Goal: Task Accomplishment & Management: Complete application form

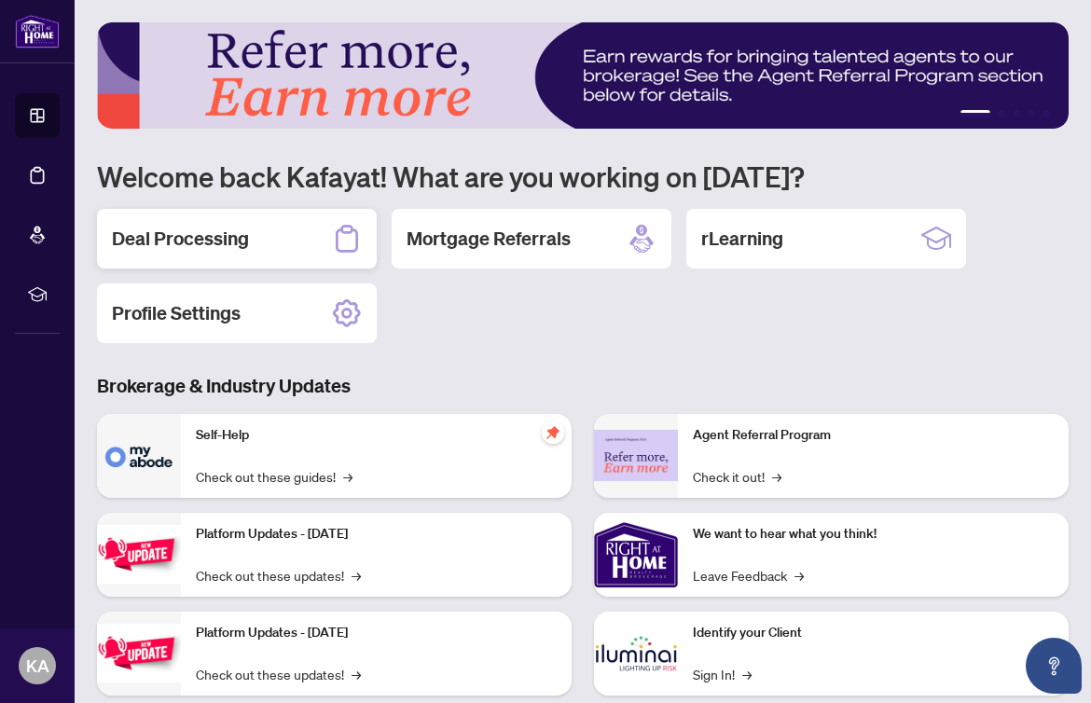
click at [236, 242] on h2 "Deal Processing" at bounding box center [180, 239] width 137 height 26
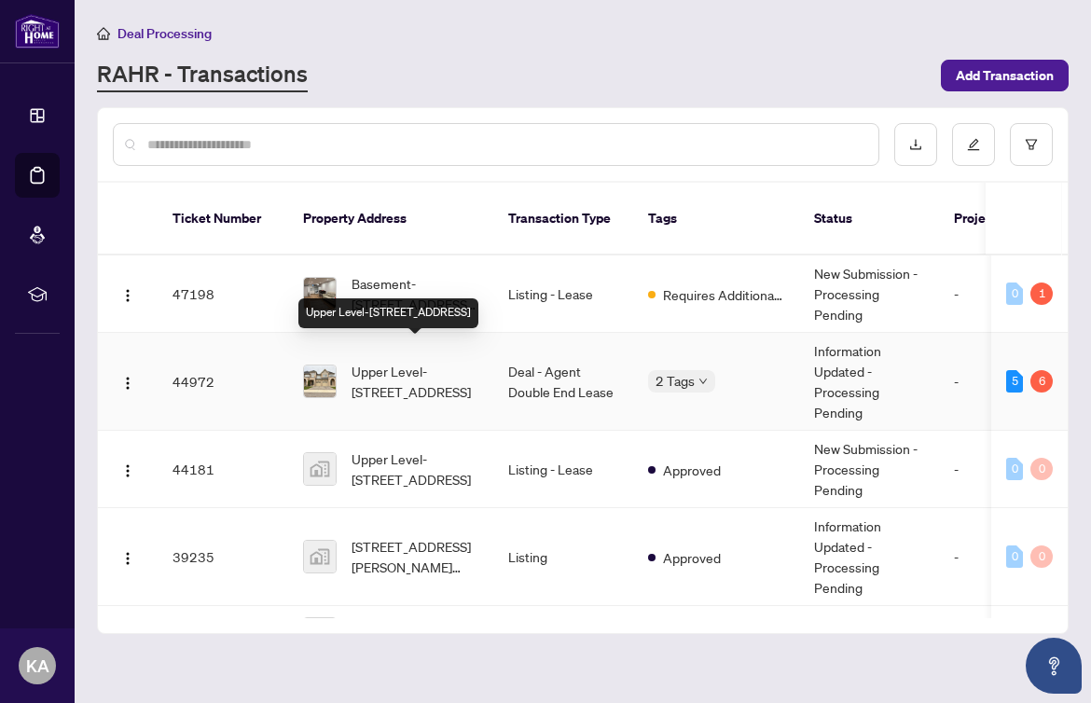
click at [426, 366] on span "Upper Level-[STREET_ADDRESS]" at bounding box center [415, 381] width 127 height 41
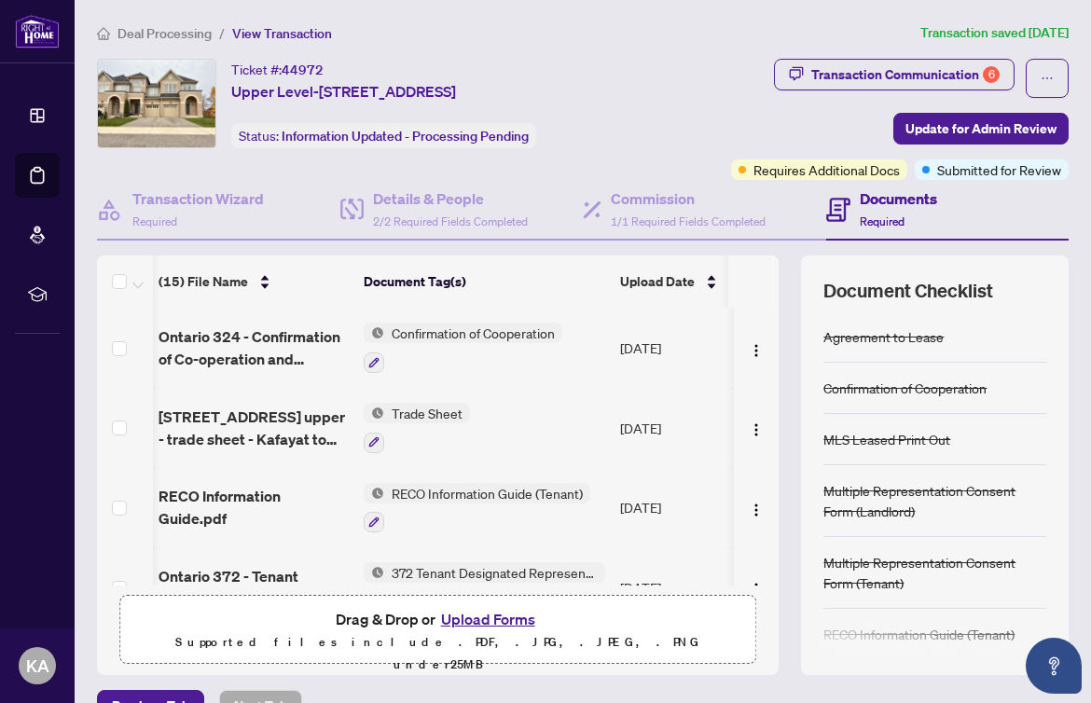
scroll to position [0, 2]
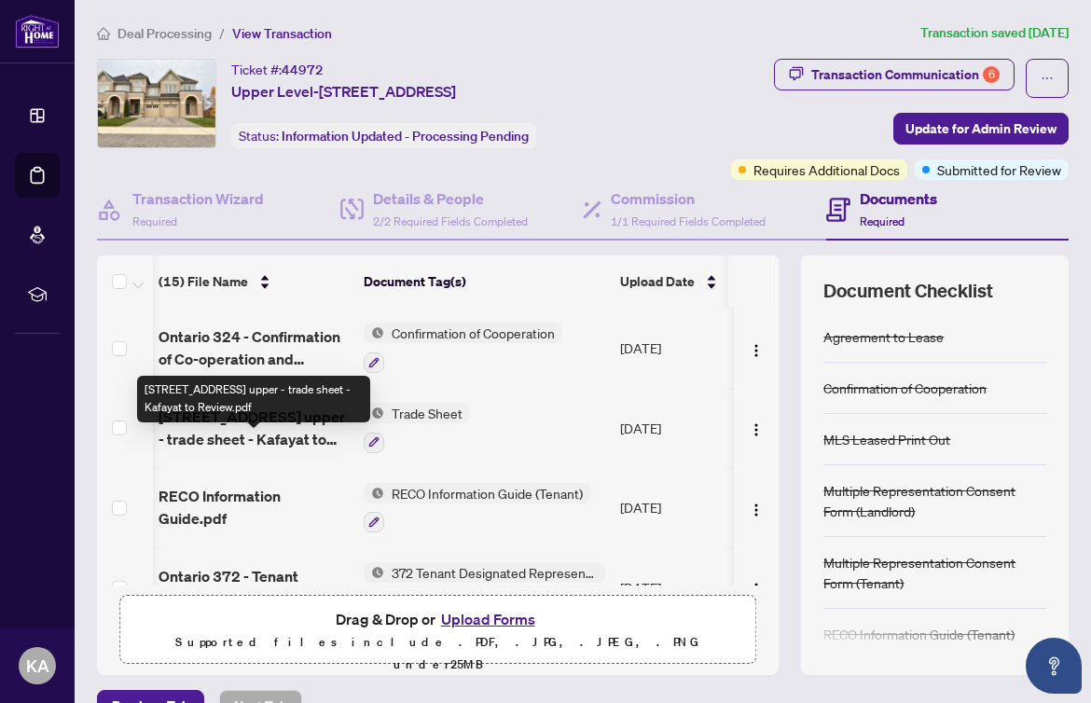
click at [297, 450] on span "[STREET_ADDRESS] upper - trade sheet - Kafayat to Review.pdf" at bounding box center [254, 428] width 190 height 45
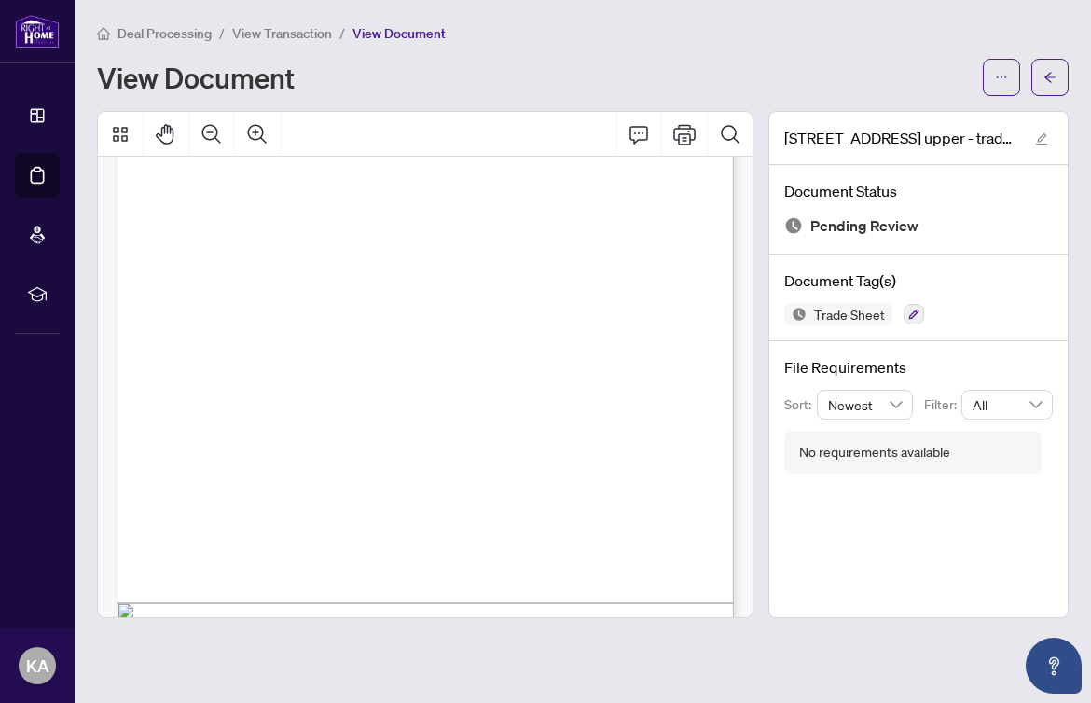
scroll to position [289, 0]
click at [1045, 76] on icon "arrow-left" at bounding box center [1049, 77] width 11 height 10
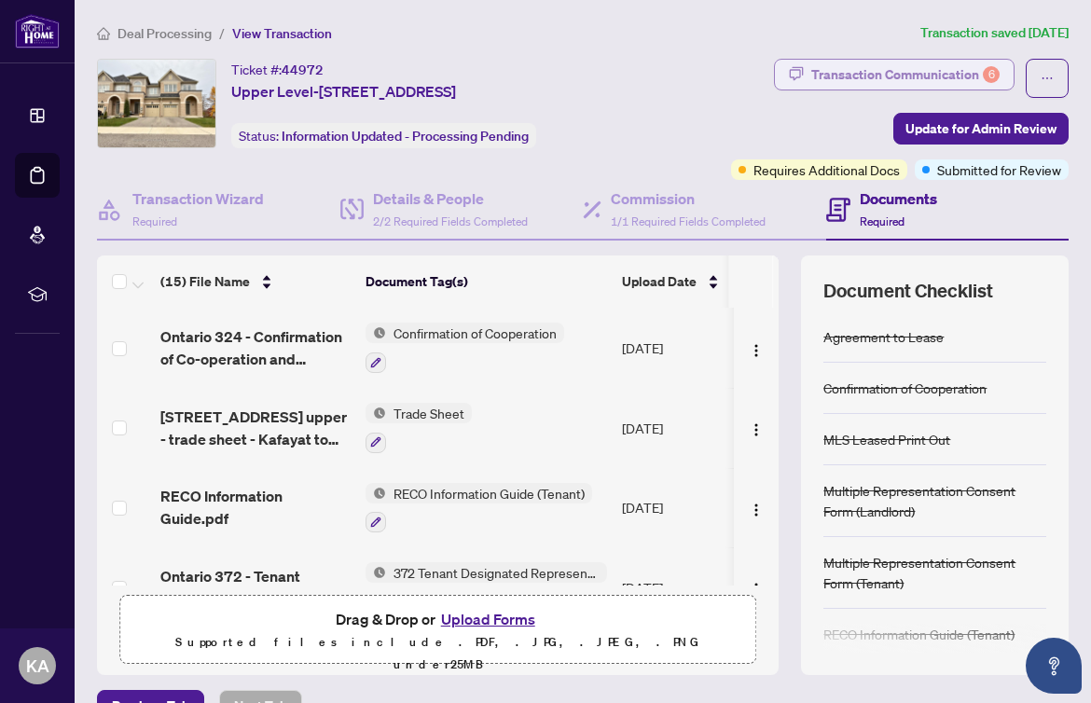
click at [924, 76] on div "Transaction Communication 6" at bounding box center [905, 75] width 188 height 30
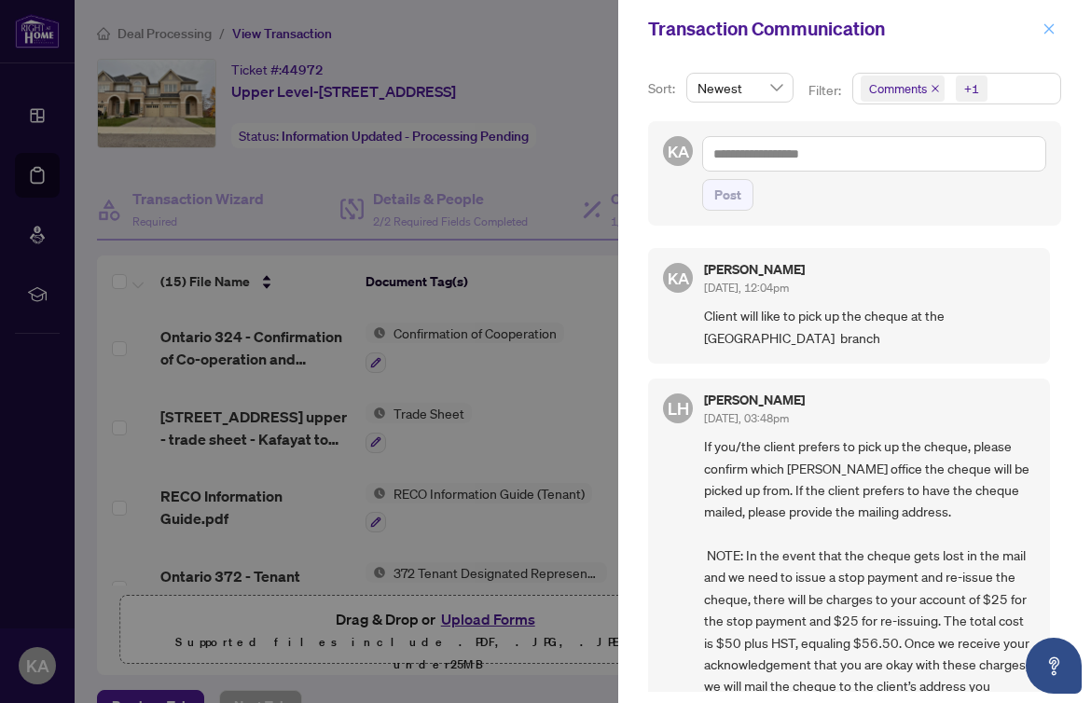
click at [1057, 25] on button "button" at bounding box center [1049, 29] width 24 height 22
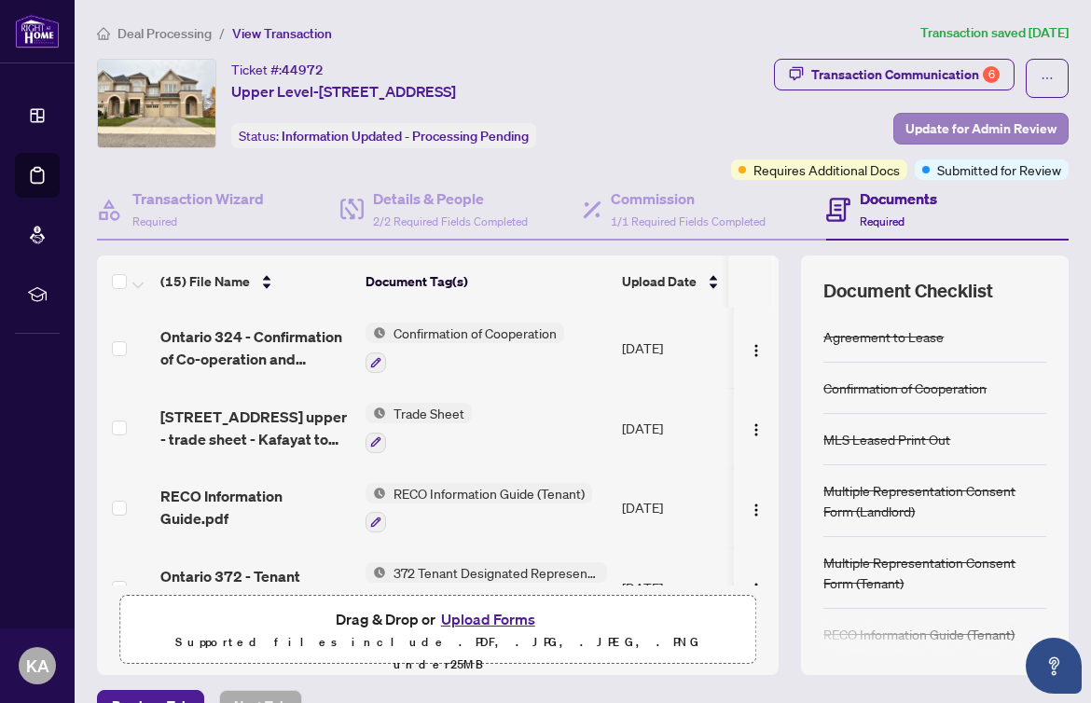
click at [954, 125] on span "Update for Admin Review" at bounding box center [981, 129] width 151 height 30
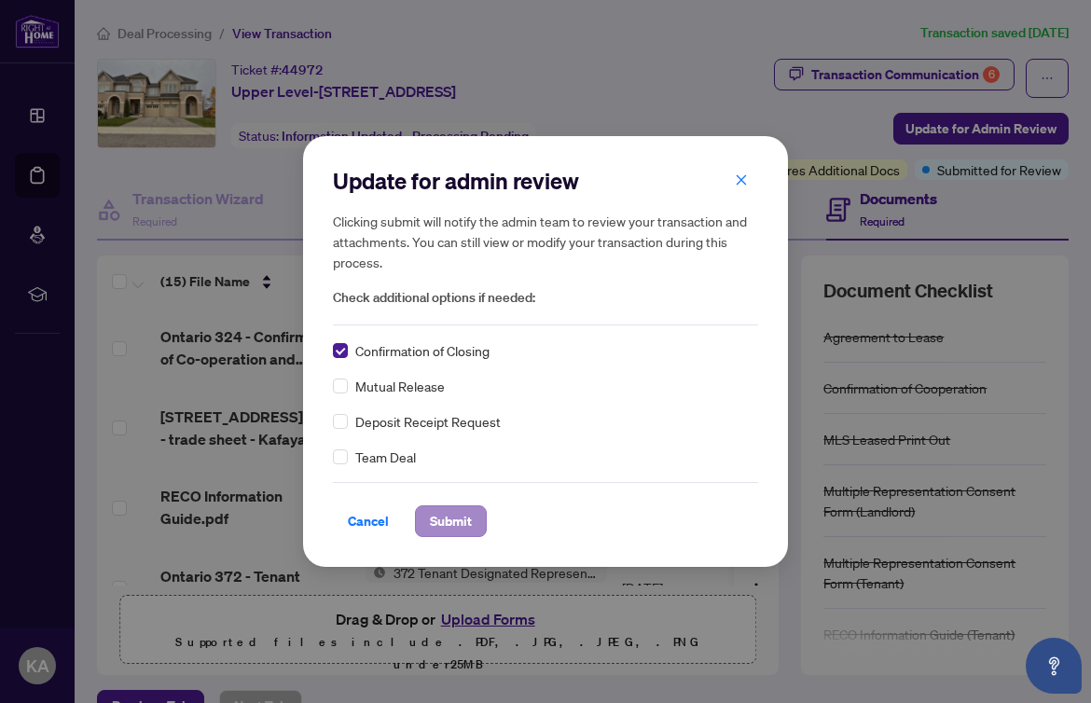
click at [457, 523] on span "Submit" at bounding box center [451, 521] width 42 height 30
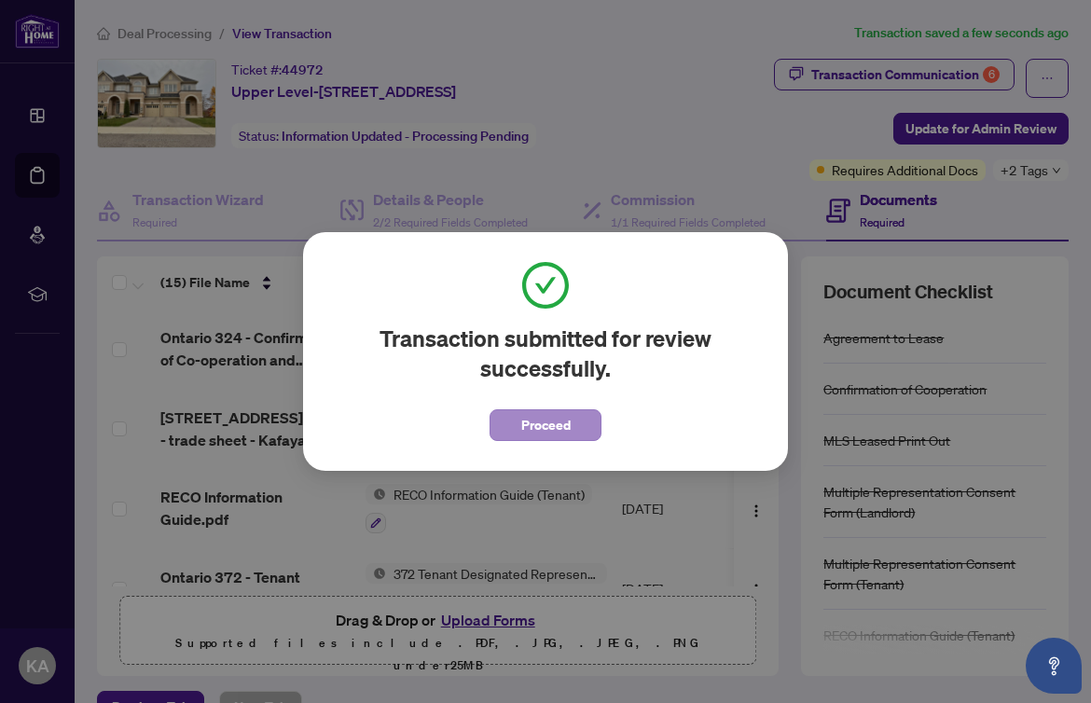
click at [568, 422] on span "Proceed" at bounding box center [545, 425] width 49 height 30
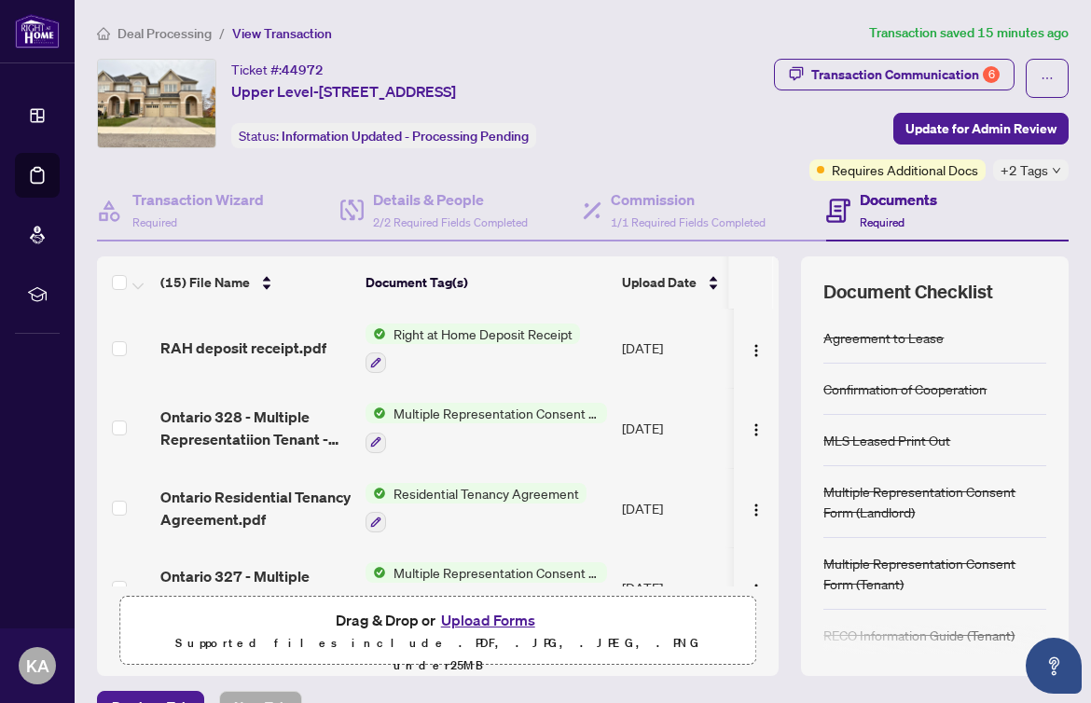
scroll to position [574, 0]
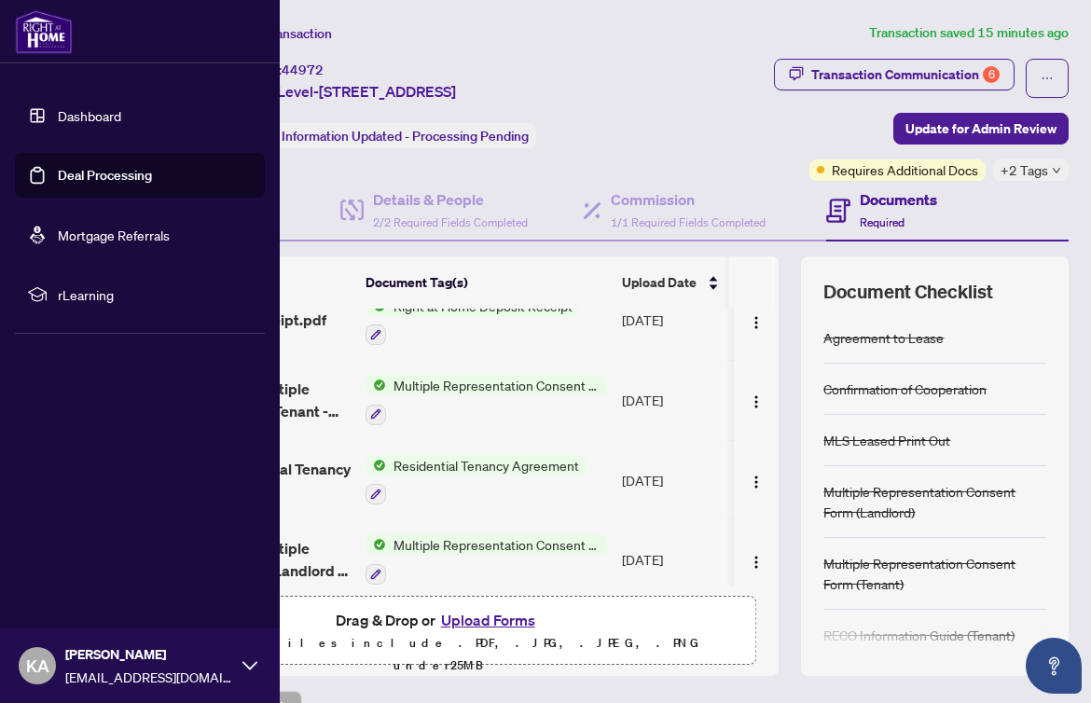
click at [60, 119] on link "Dashboard" at bounding box center [89, 115] width 63 height 17
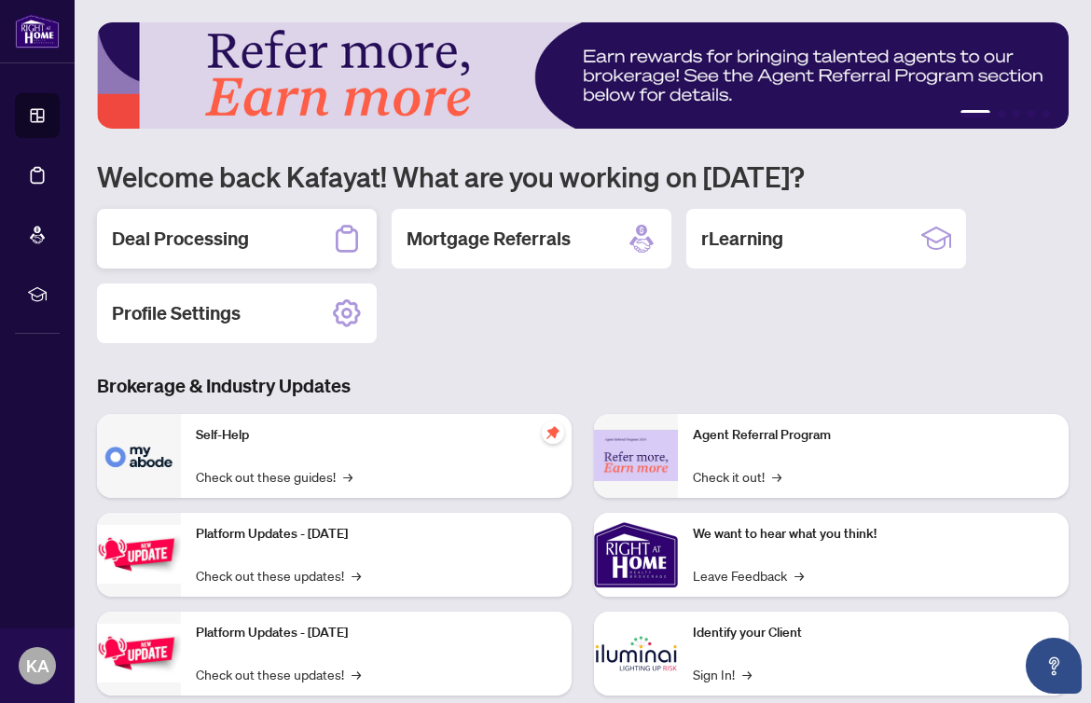
click at [227, 253] on div "Deal Processing" at bounding box center [237, 239] width 280 height 60
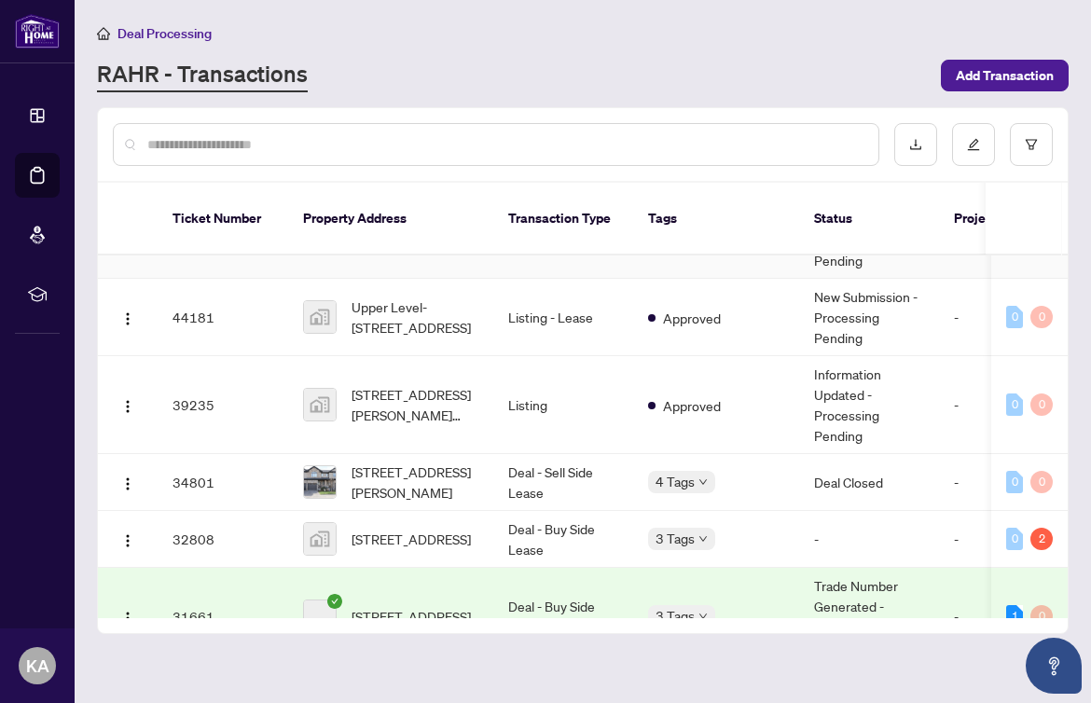
scroll to position [157, 0]
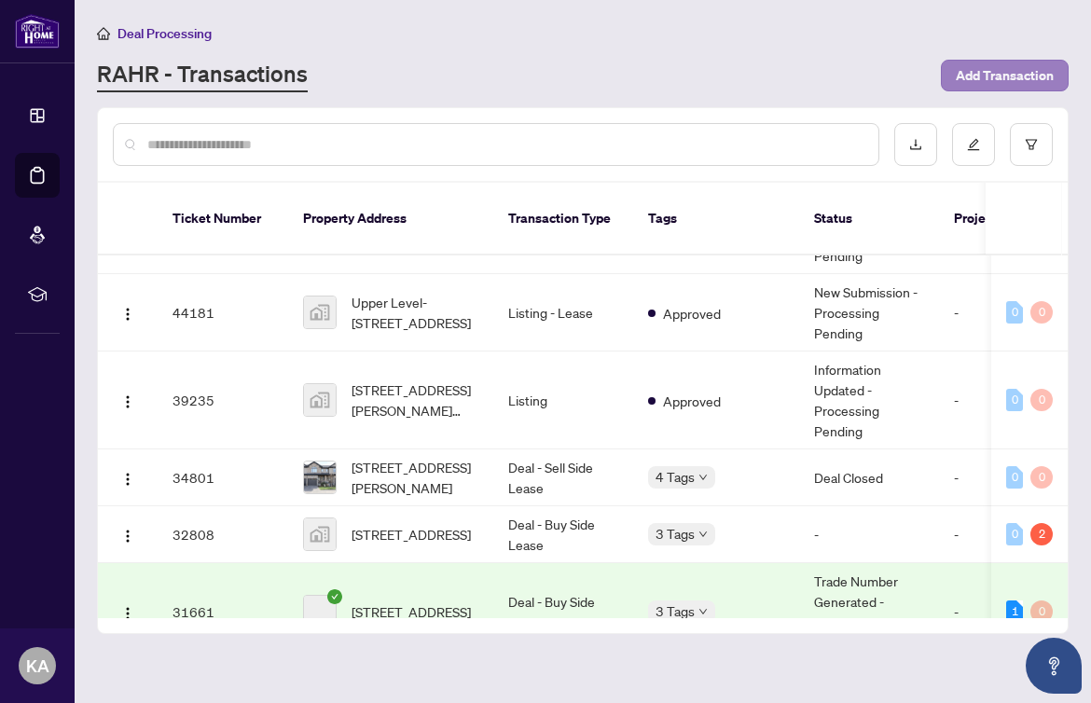
click at [994, 84] on span "Add Transaction" at bounding box center [1005, 76] width 98 height 30
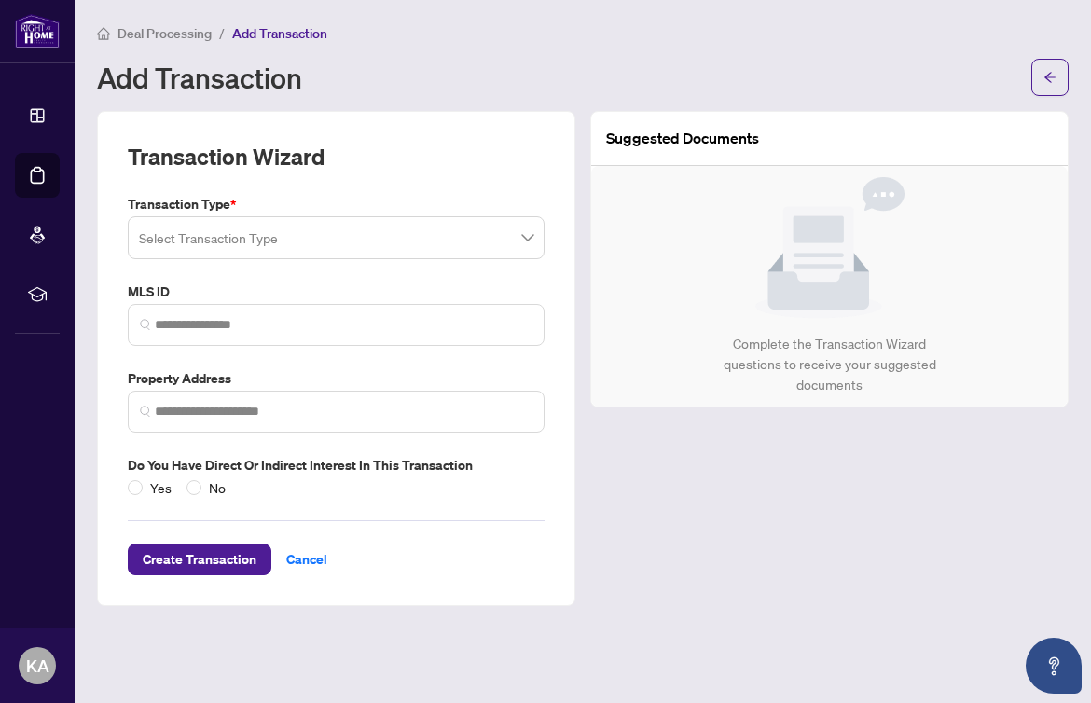
click at [317, 244] on input "search" at bounding box center [328, 240] width 378 height 41
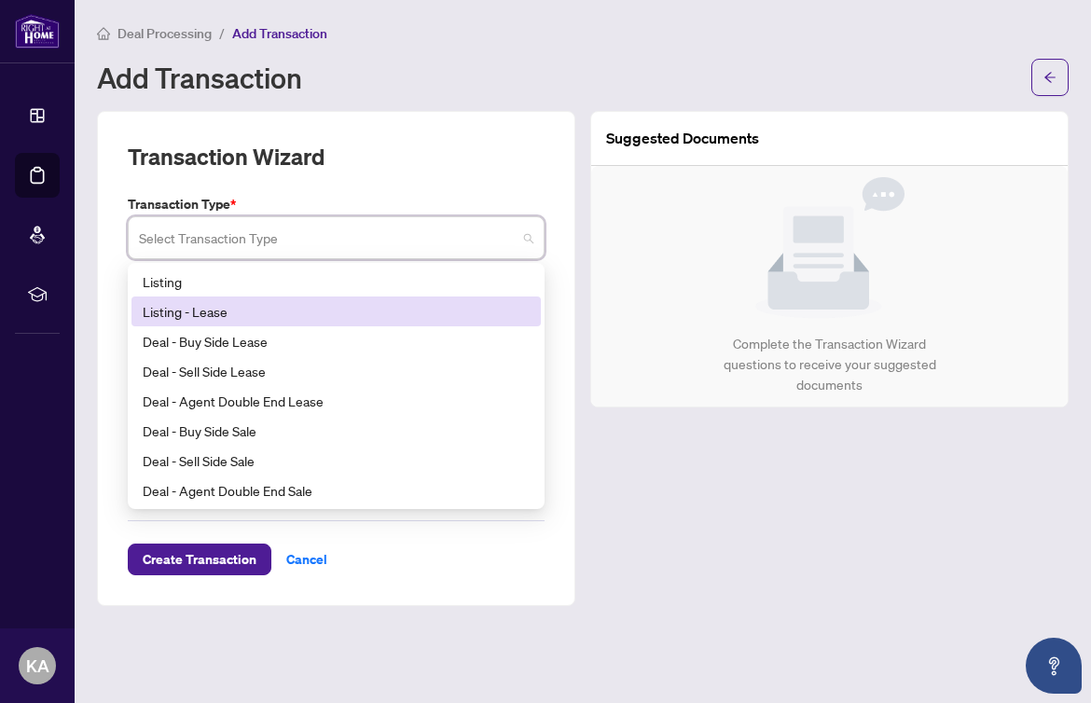
click at [227, 313] on div "Listing - Lease" at bounding box center [336, 311] width 387 height 21
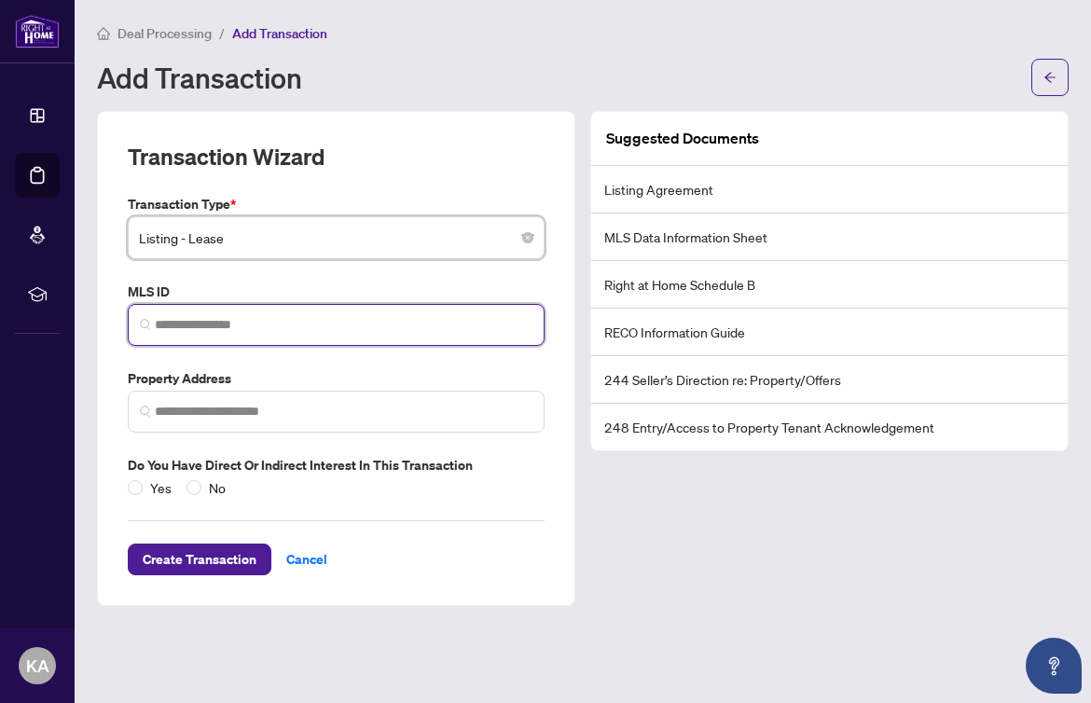
click at [243, 328] on input "search" at bounding box center [344, 325] width 378 height 20
paste input "********"
type input "********"
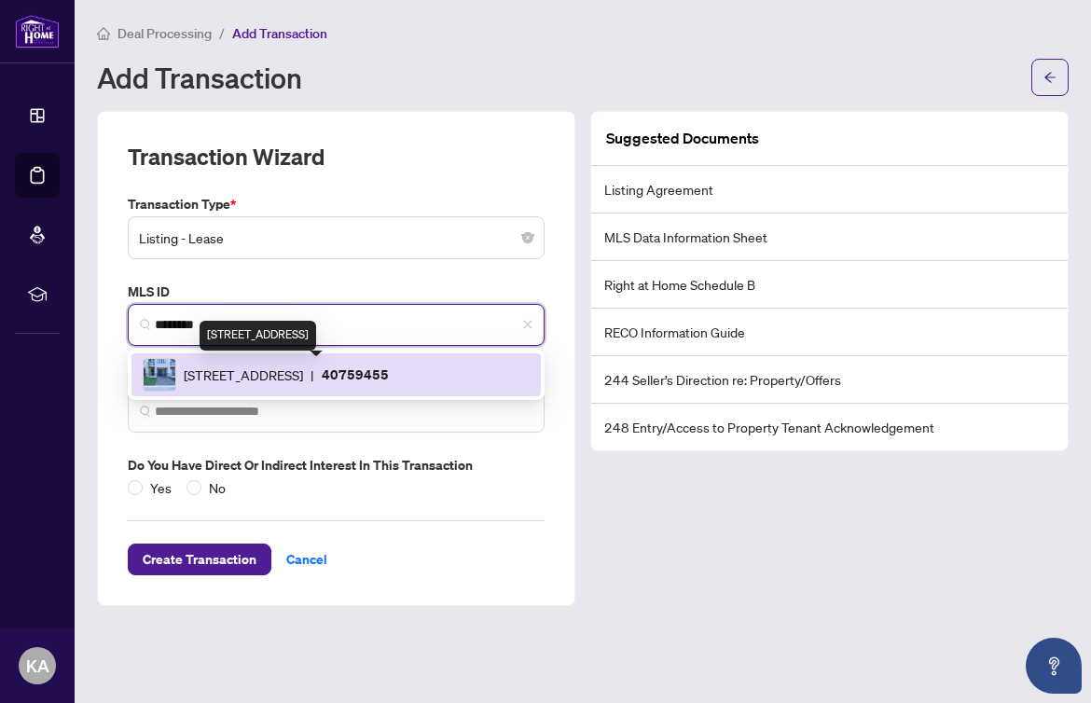
click at [240, 372] on span "[STREET_ADDRESS]" at bounding box center [243, 375] width 119 height 21
type input "**********"
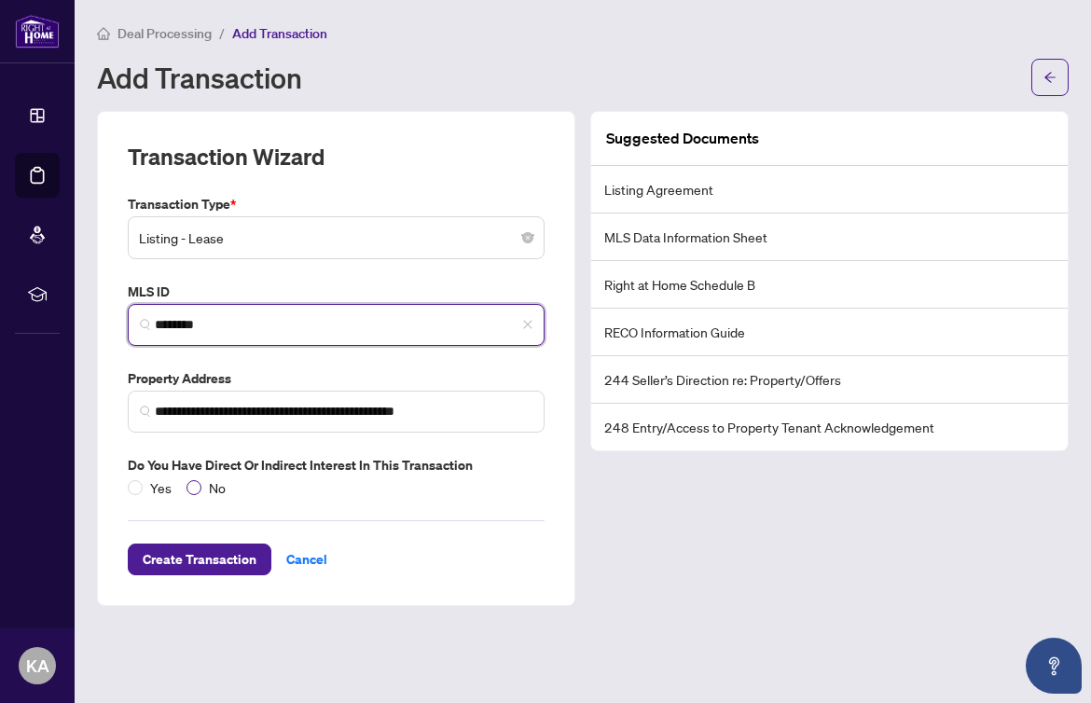
type input "********"
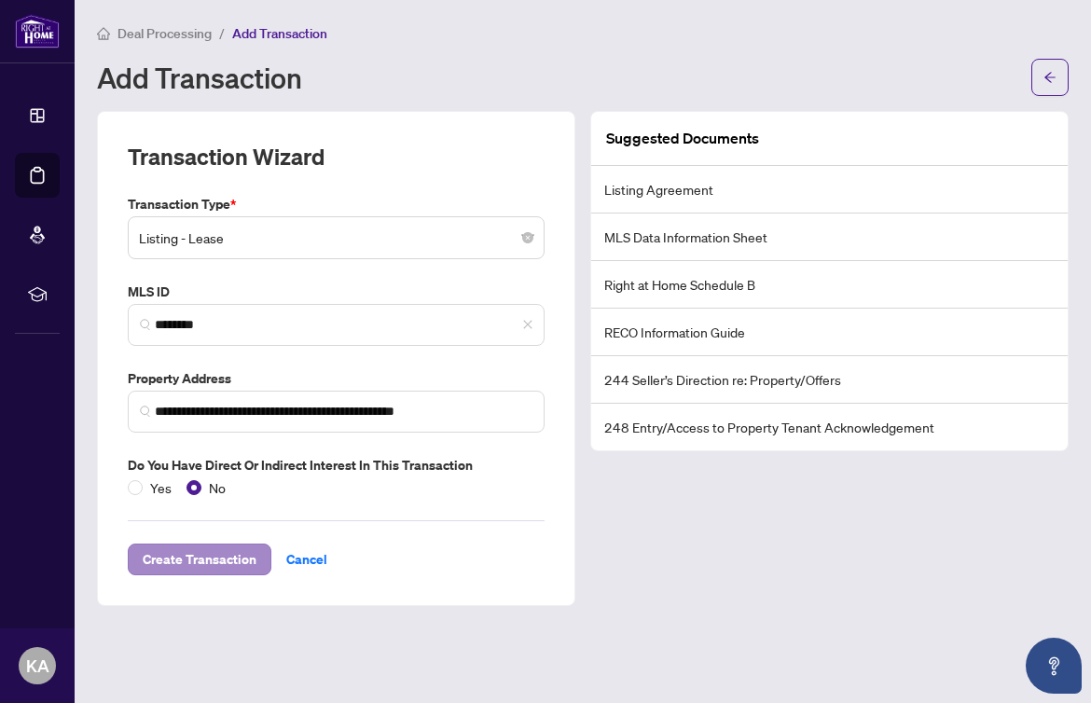
click at [193, 560] on span "Create Transaction" at bounding box center [200, 560] width 114 height 30
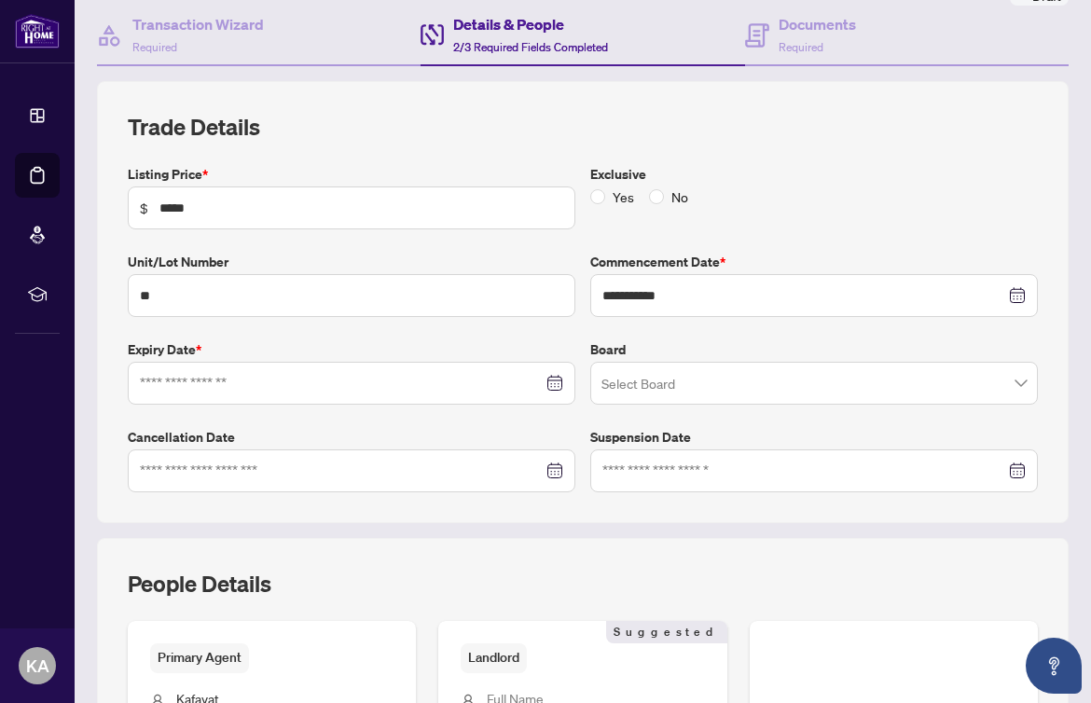
scroll to position [178, 0]
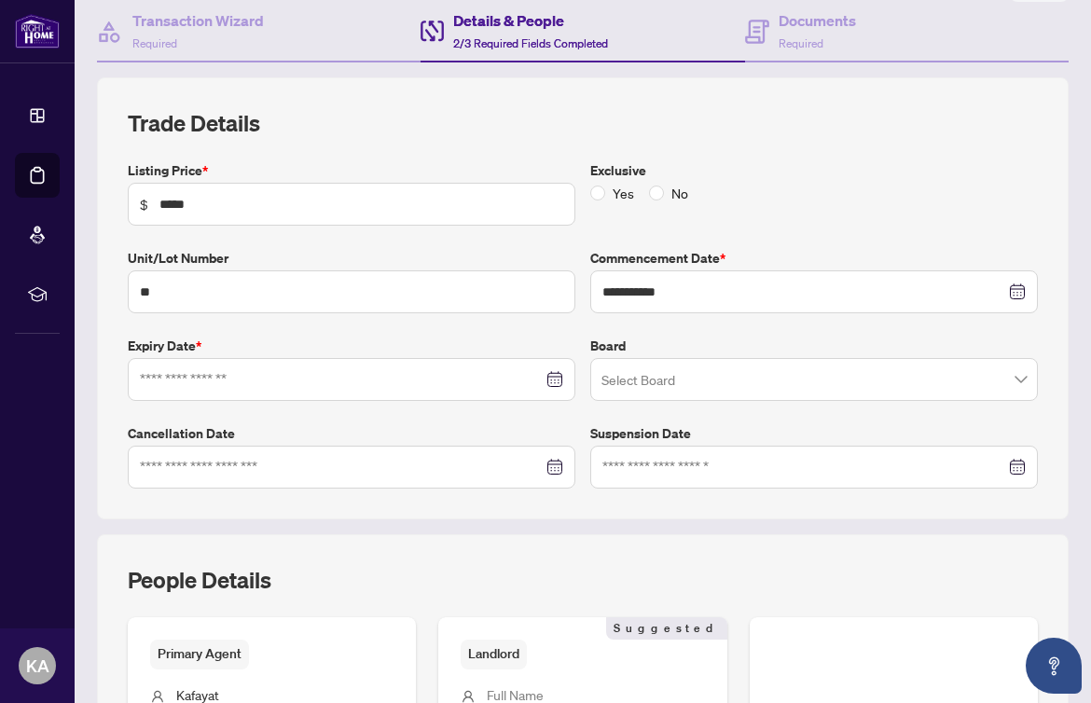
click at [555, 377] on div at bounding box center [351, 379] width 423 height 21
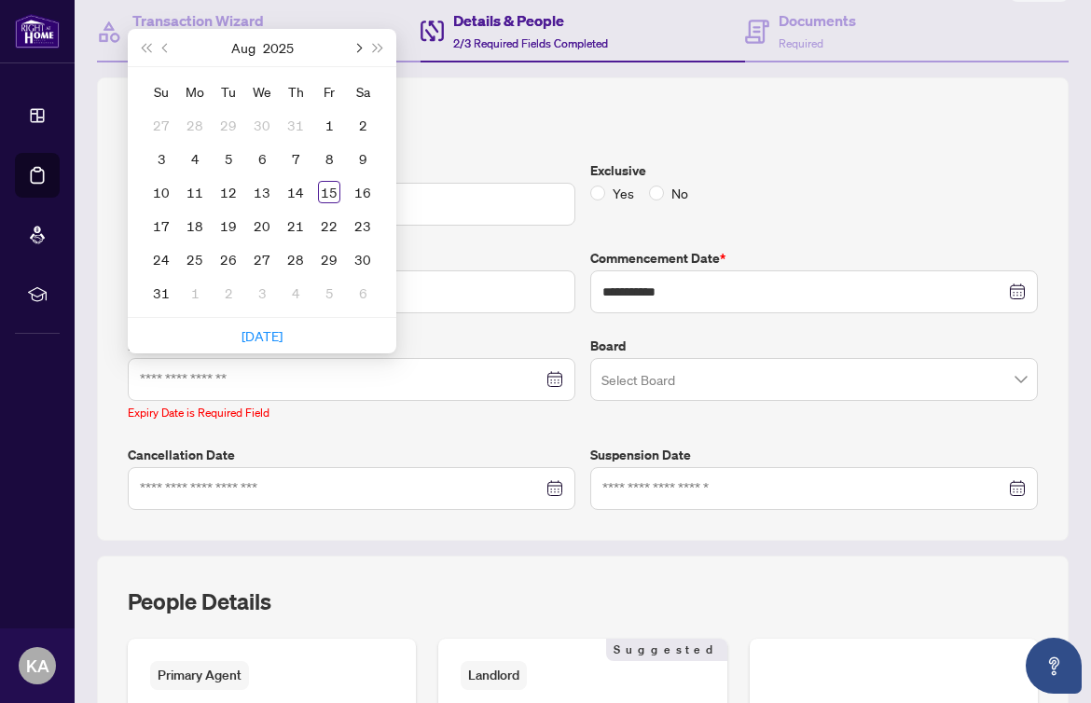
click at [362, 45] on span "Next month (PageDown)" at bounding box center [357, 47] width 9 height 9
type input "**********"
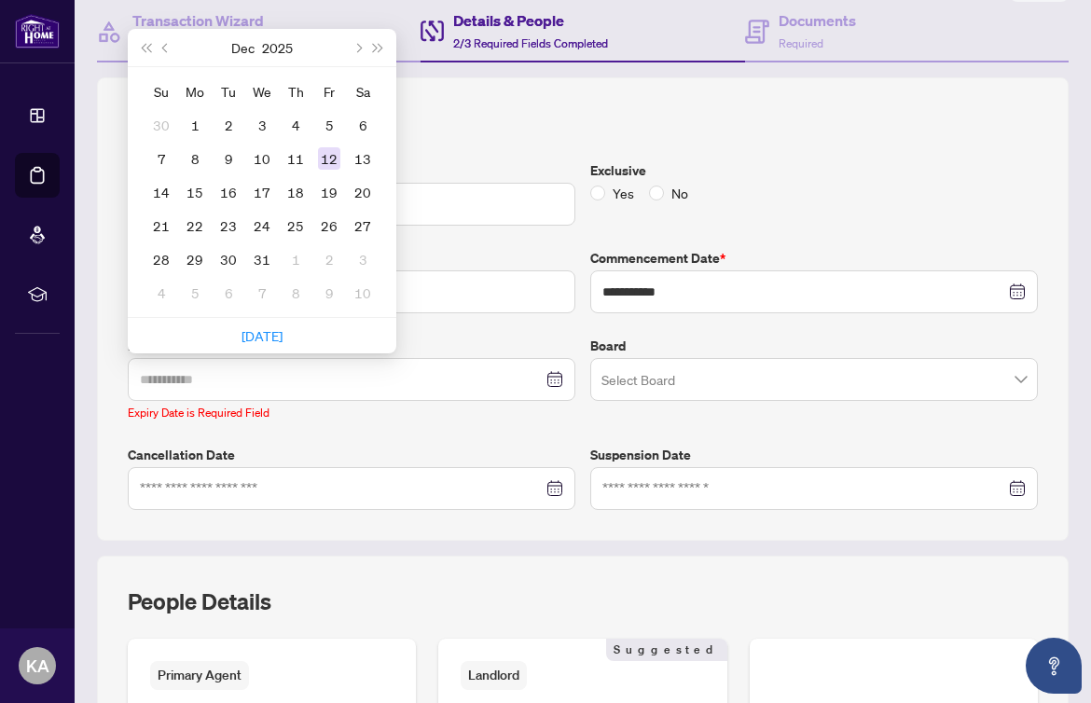
click at [327, 156] on div "12" at bounding box center [329, 158] width 22 height 22
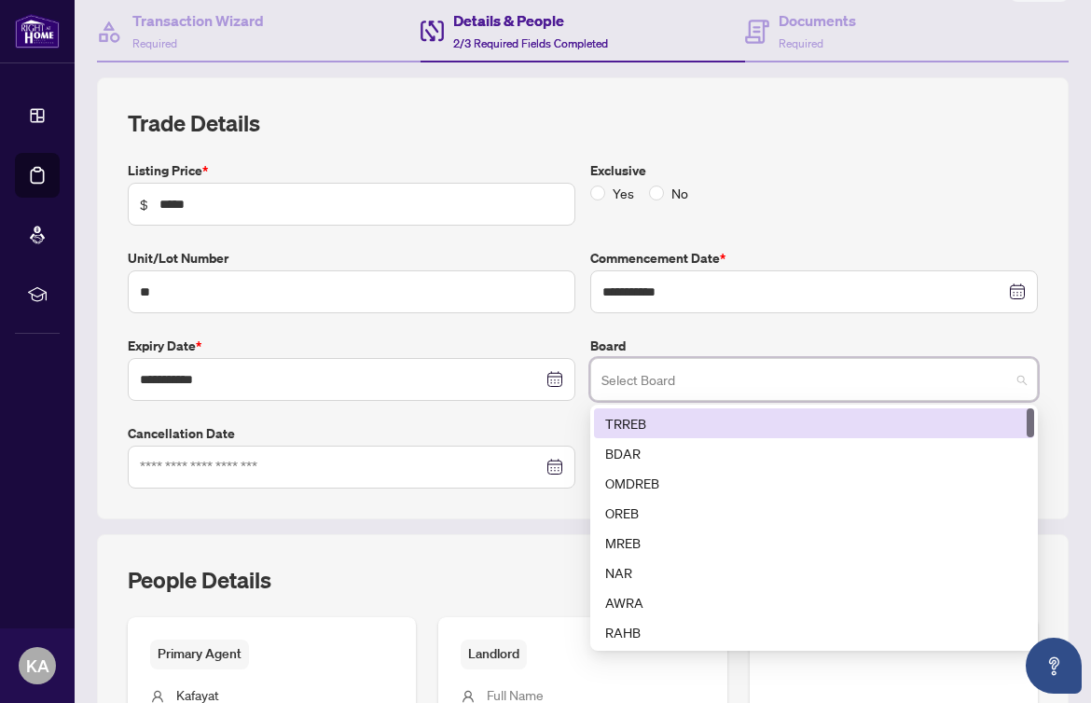
click at [680, 377] on input "search" at bounding box center [806, 382] width 408 height 41
click at [657, 413] on div "TRREB" at bounding box center [814, 423] width 418 height 21
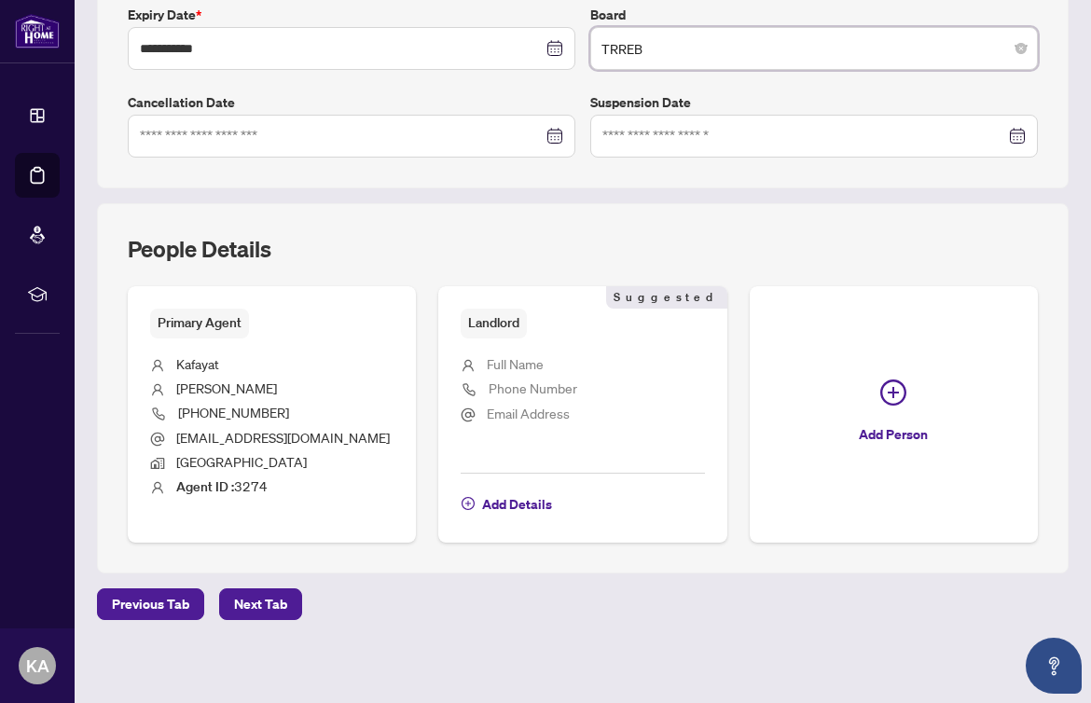
scroll to position [508, 0]
click at [273, 602] on span "Next Tab" at bounding box center [260, 605] width 53 height 30
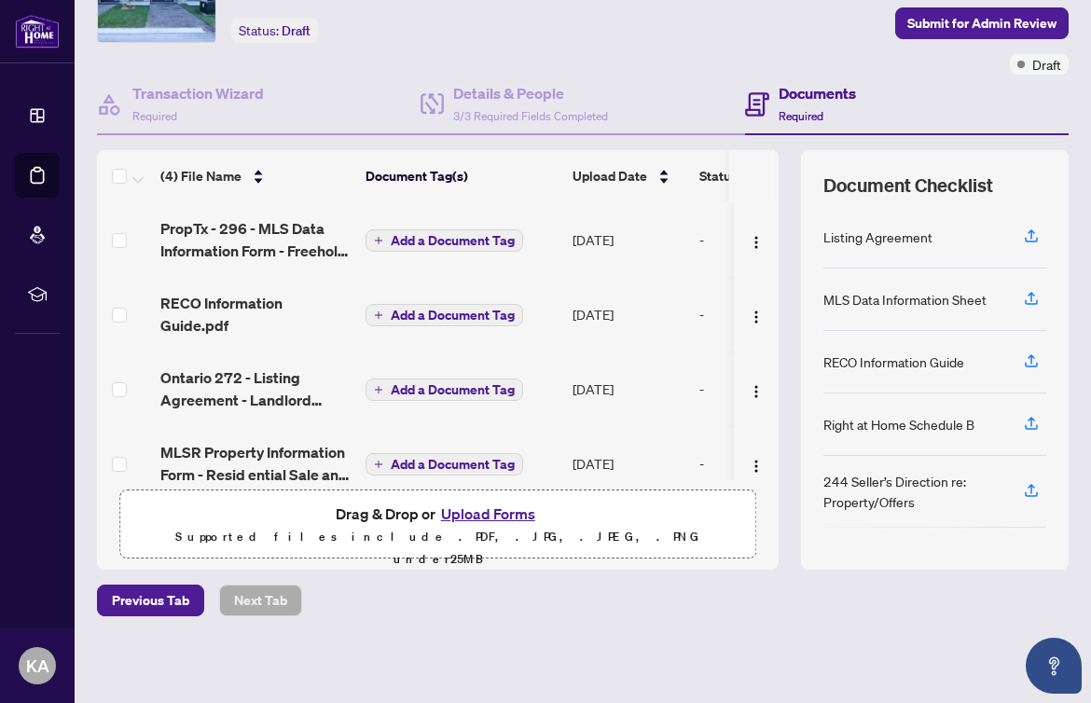
click at [435, 239] on span "Add a Document Tag" at bounding box center [453, 240] width 124 height 13
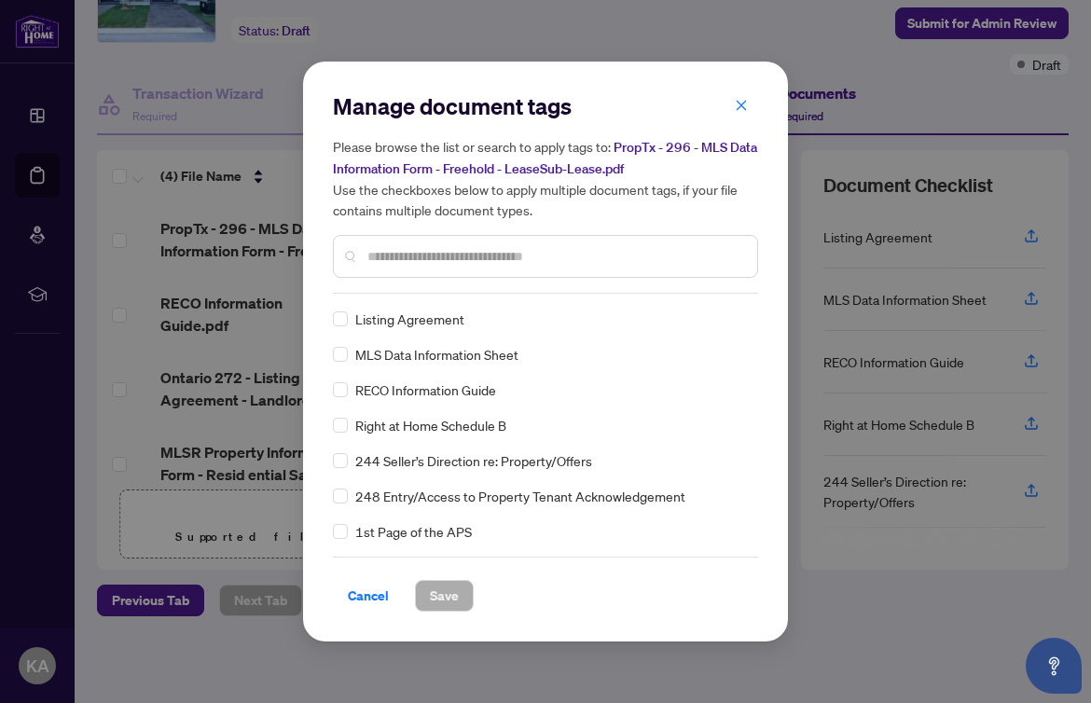
click at [453, 248] on input "text" at bounding box center [554, 256] width 375 height 21
click at [454, 598] on span "Save" at bounding box center [444, 596] width 29 height 30
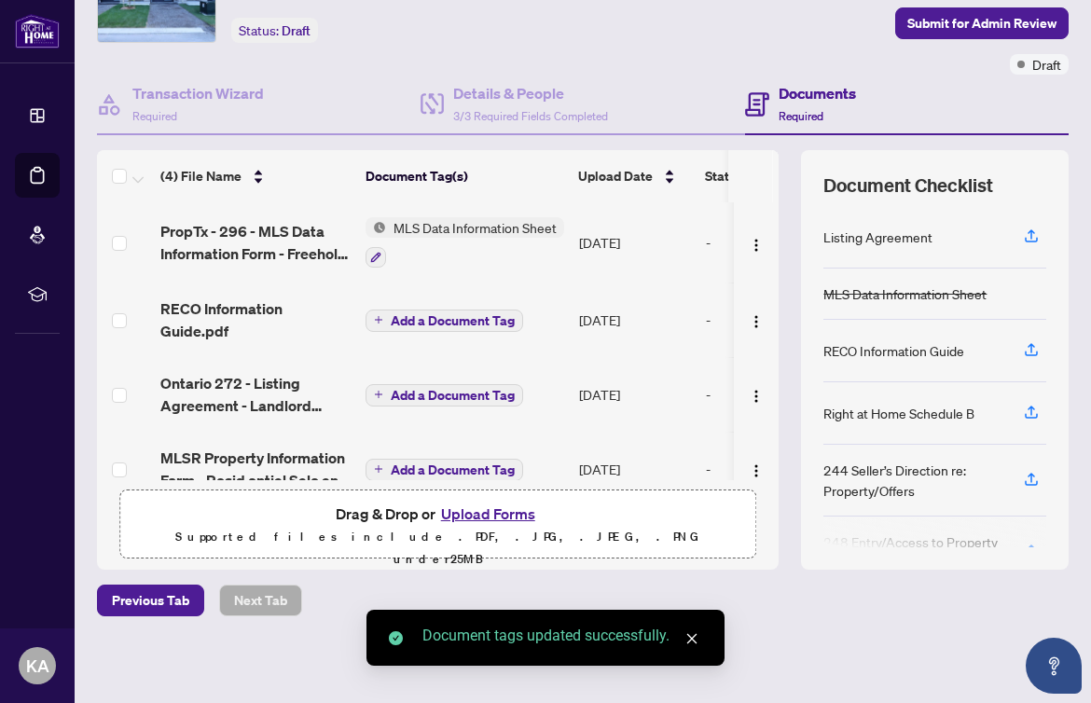
click at [428, 321] on span "Add a Document Tag" at bounding box center [453, 320] width 124 height 13
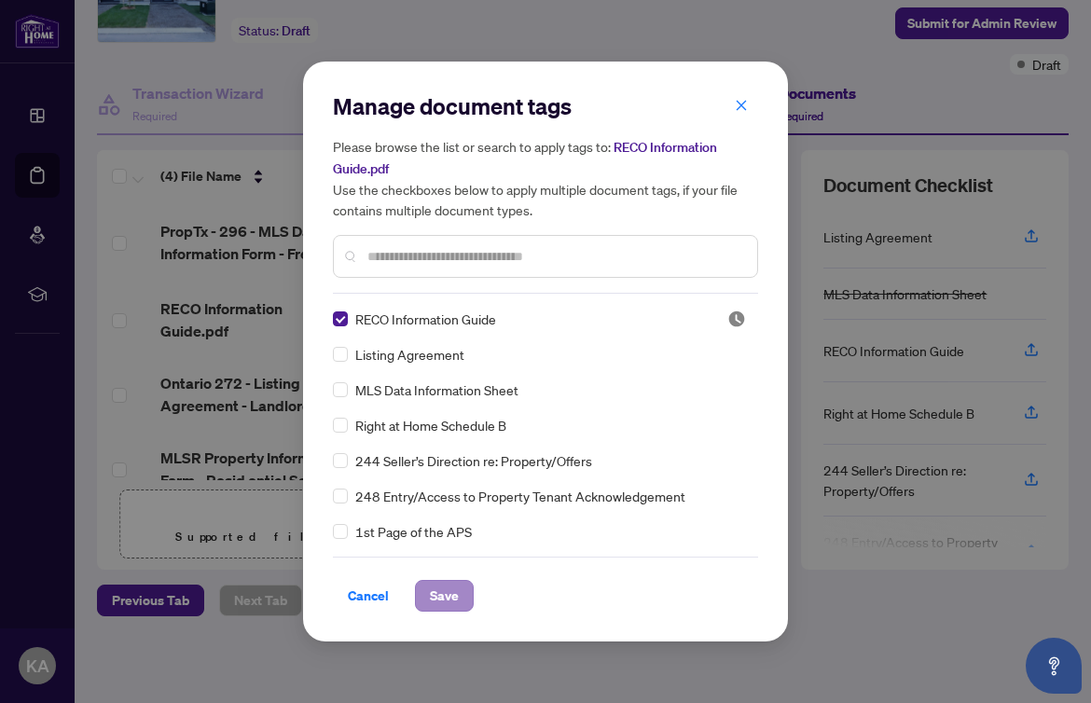
click at [444, 601] on span "Save" at bounding box center [444, 596] width 29 height 30
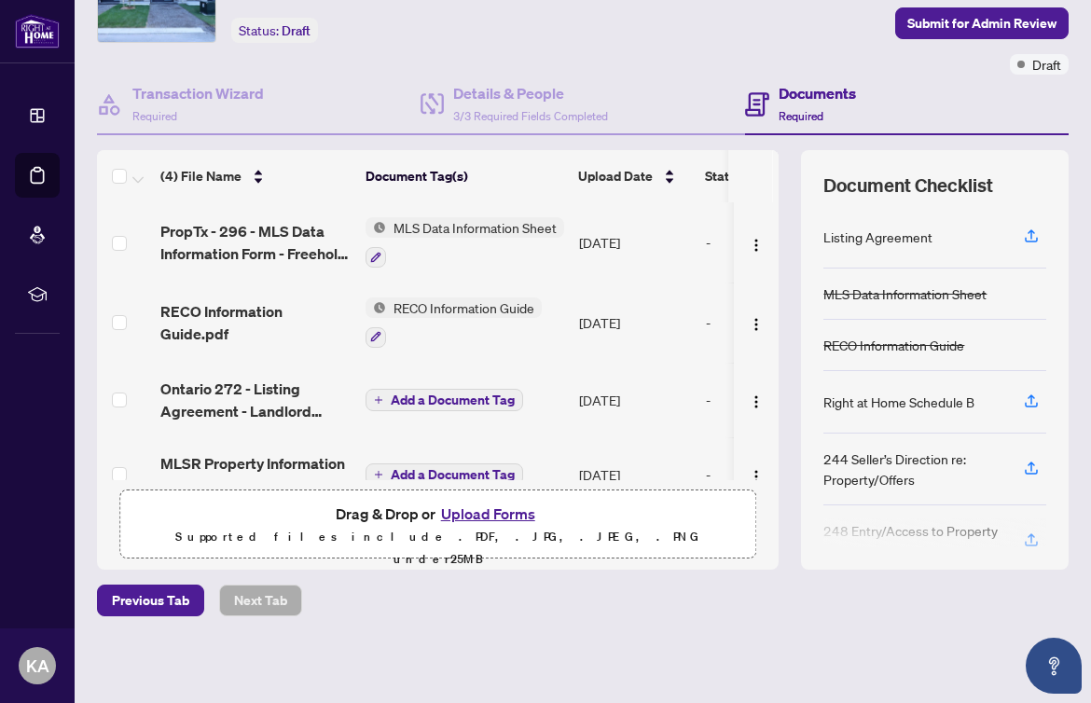
click at [442, 405] on span "Add a Document Tag" at bounding box center [453, 400] width 124 height 13
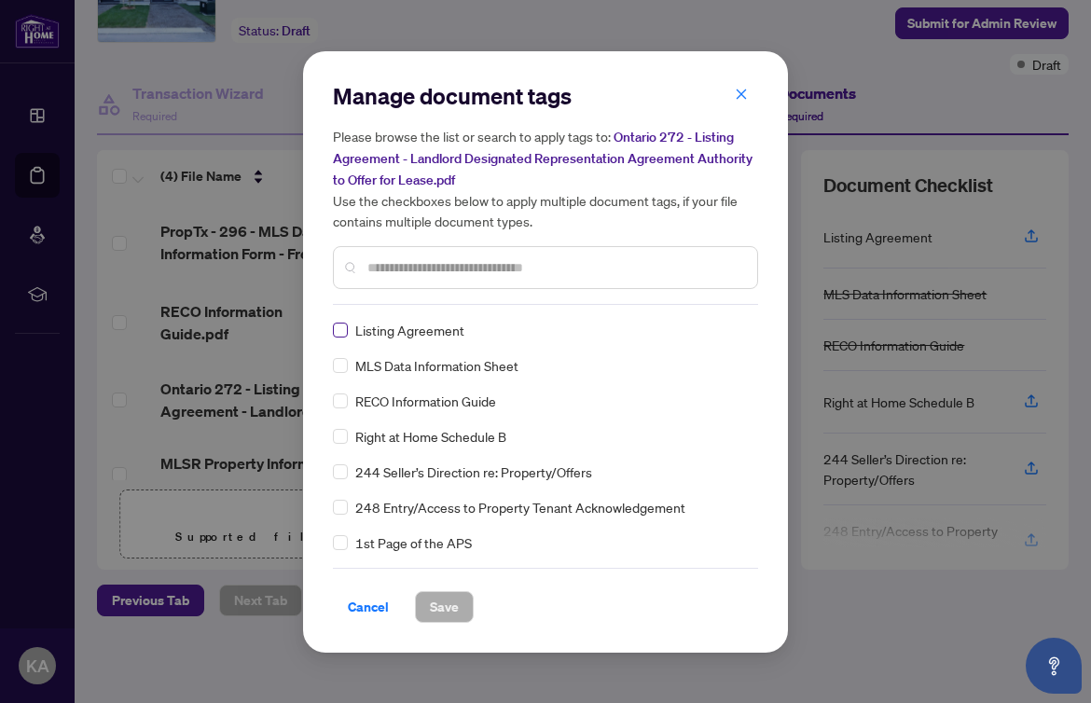
click at [336, 335] on span at bounding box center [340, 330] width 15 height 15
click at [449, 600] on span "Save" at bounding box center [444, 607] width 29 height 30
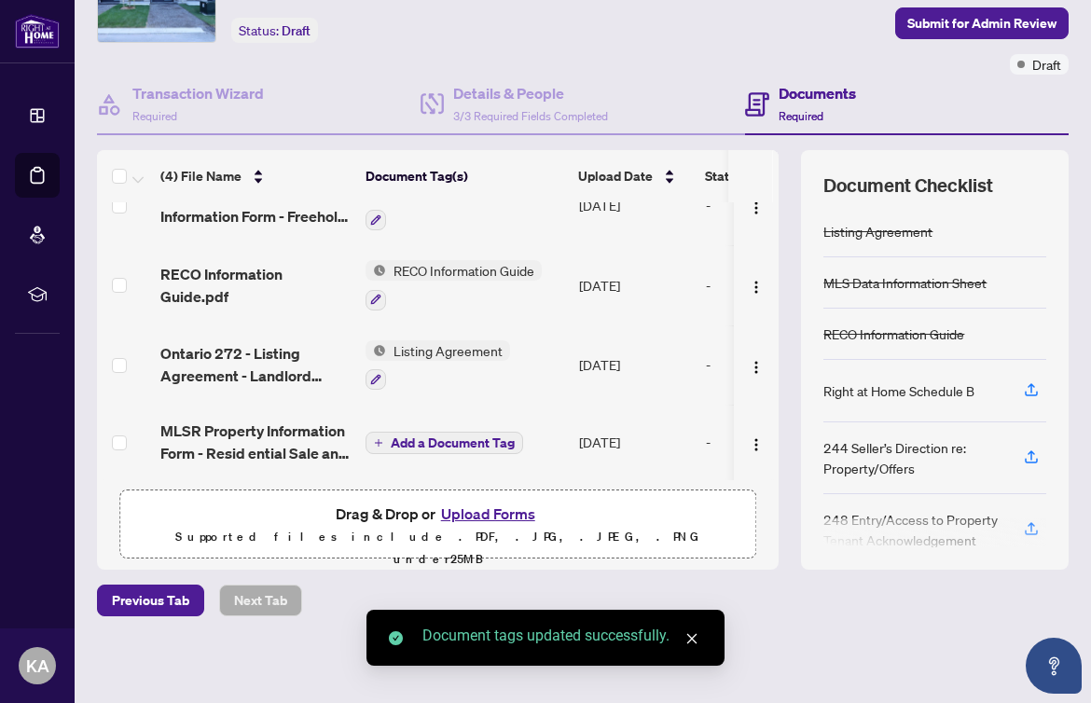
scroll to position [44, 0]
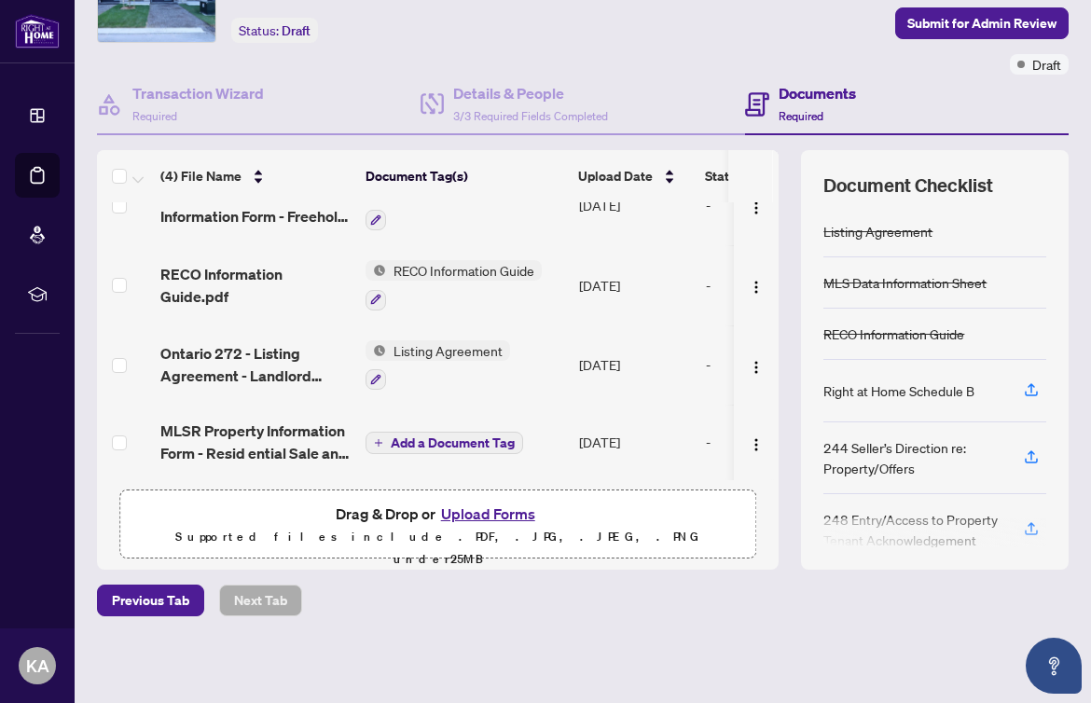
click at [457, 442] on span "Add a Document Tag" at bounding box center [453, 442] width 124 height 13
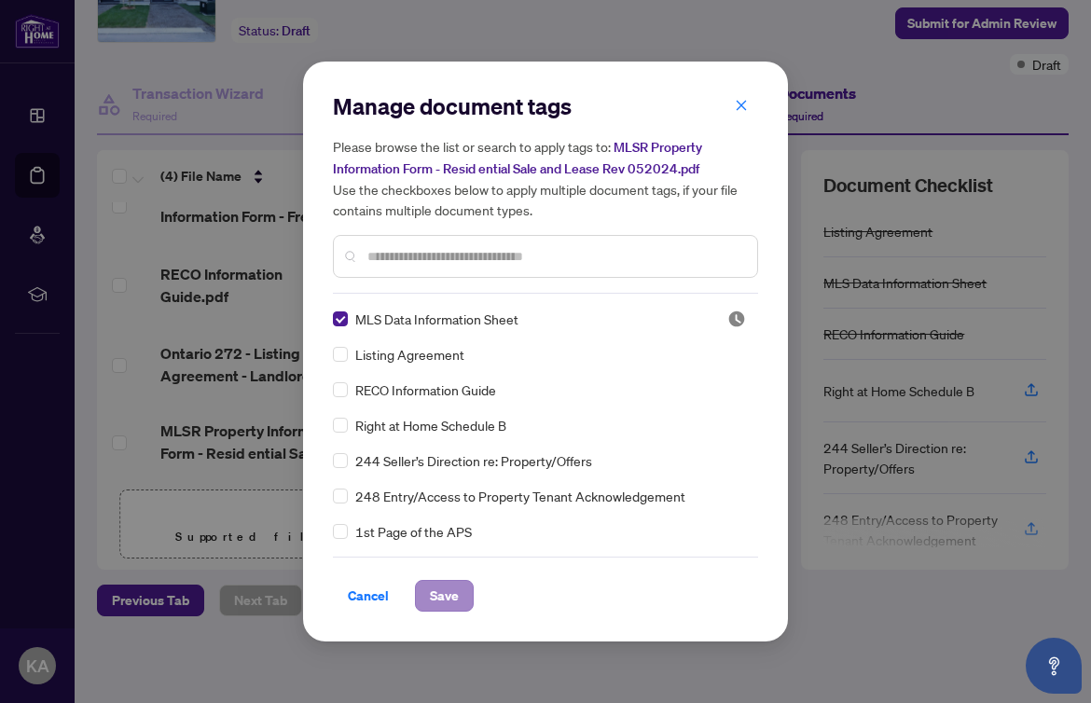
click at [437, 592] on span "Save" at bounding box center [444, 596] width 29 height 30
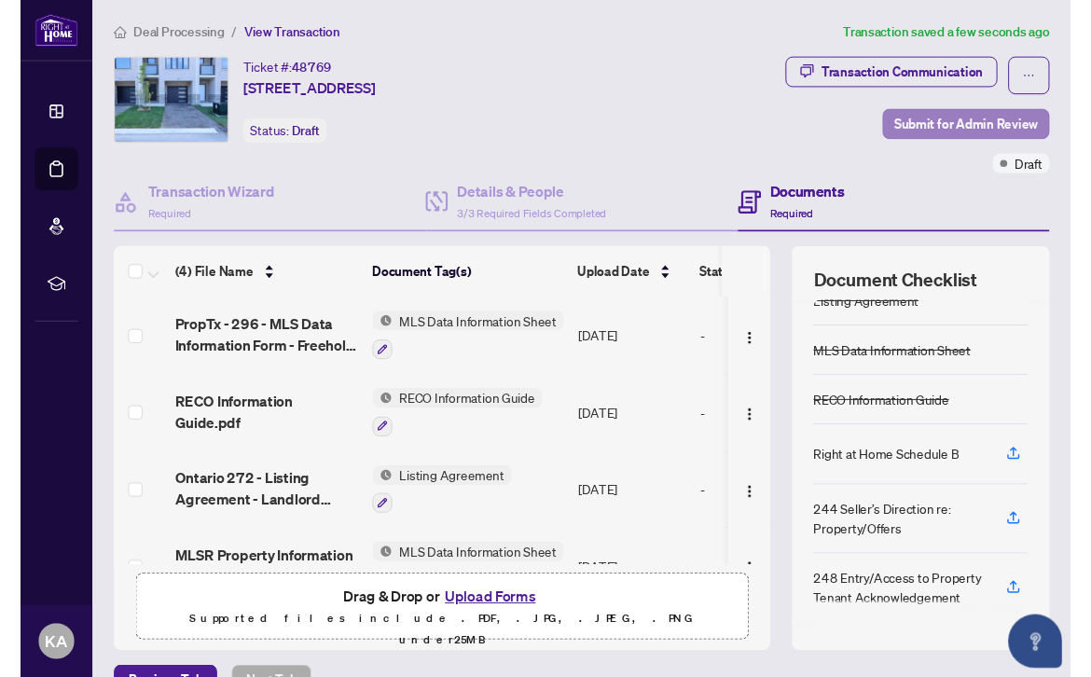
scroll to position [0, 0]
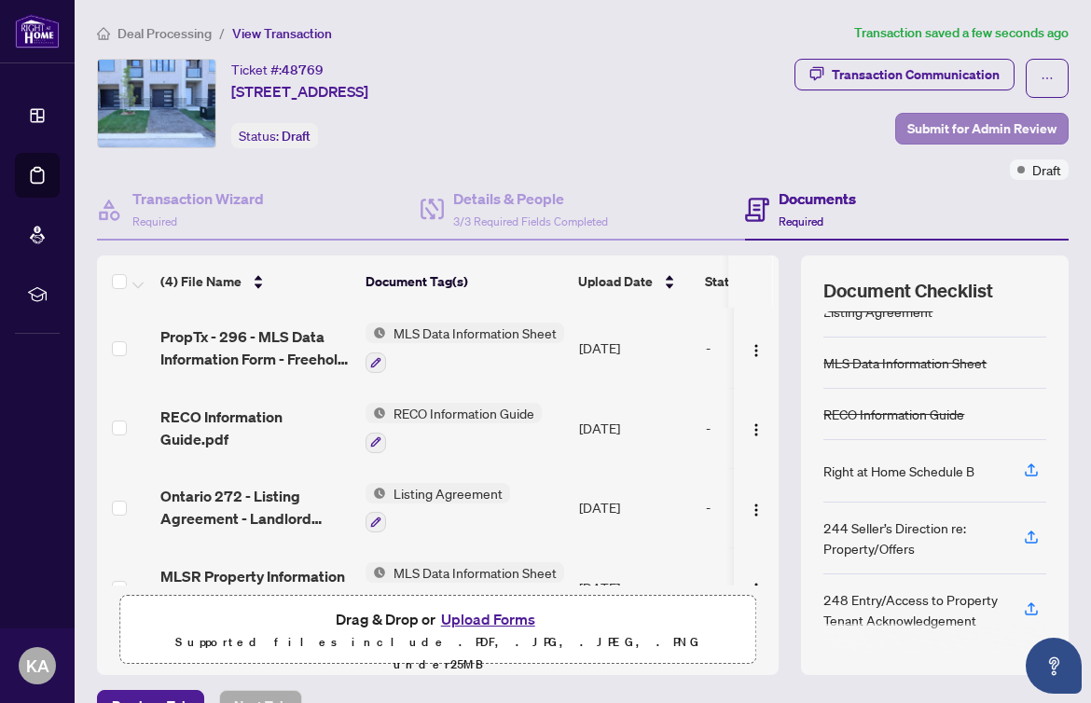
click at [973, 134] on span "Submit for Admin Review" at bounding box center [981, 129] width 149 height 30
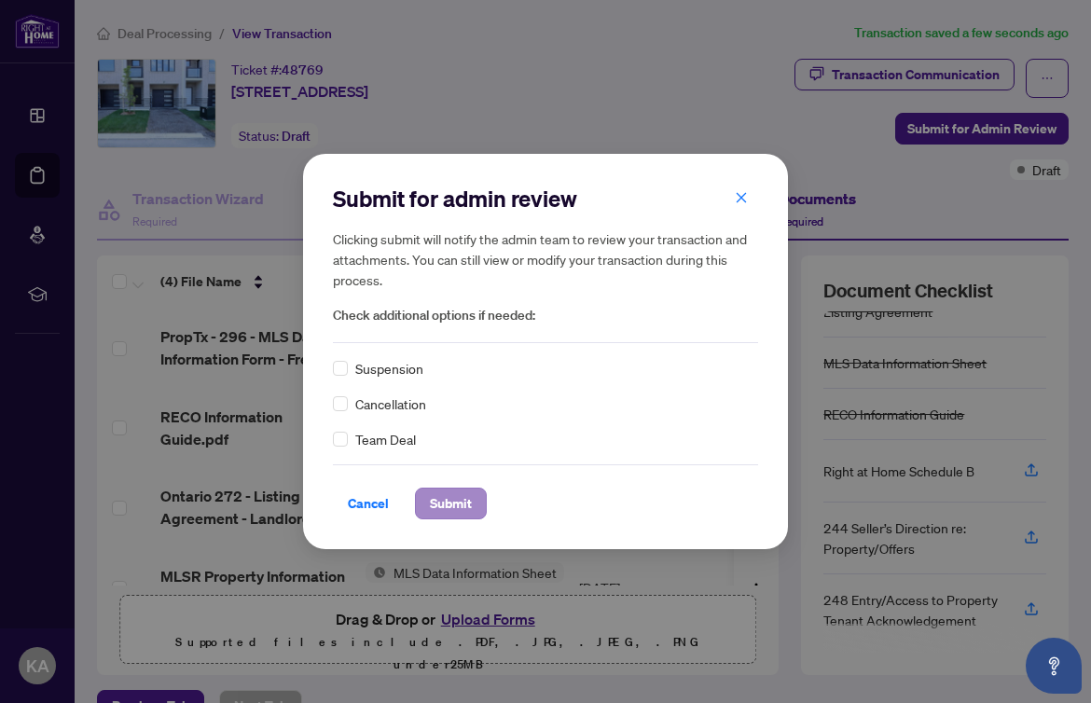
click at [456, 505] on span "Submit" at bounding box center [451, 504] width 42 height 30
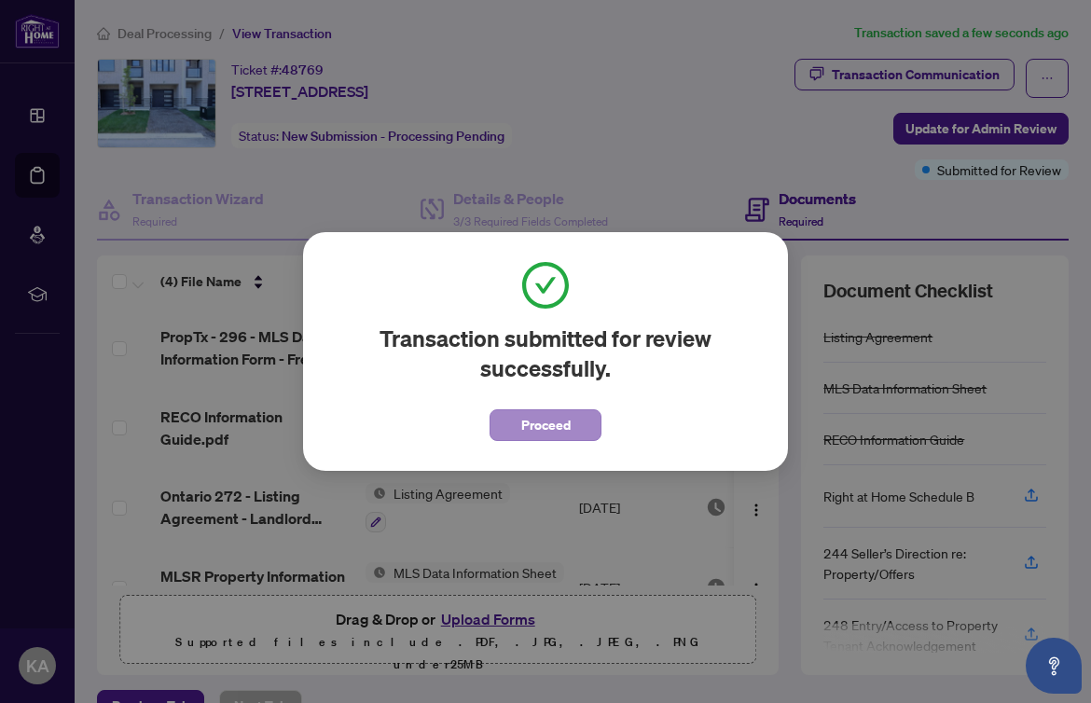
click at [541, 431] on span "Proceed" at bounding box center [545, 425] width 49 height 30
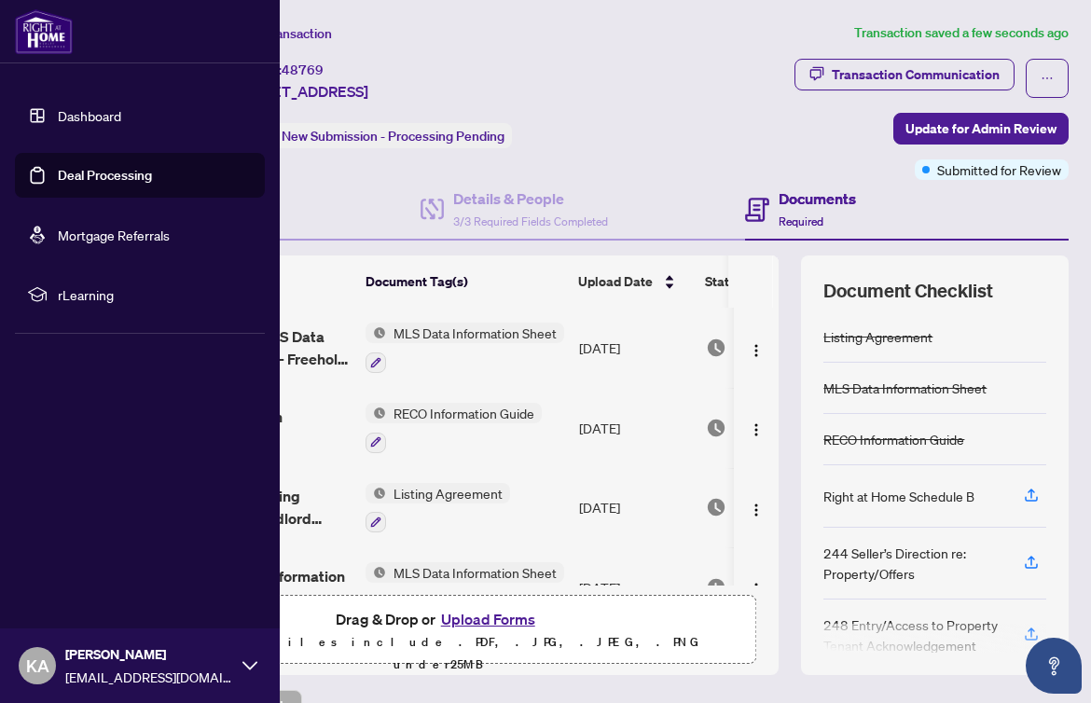
click at [120, 117] on link "Dashboard" at bounding box center [89, 115] width 63 height 17
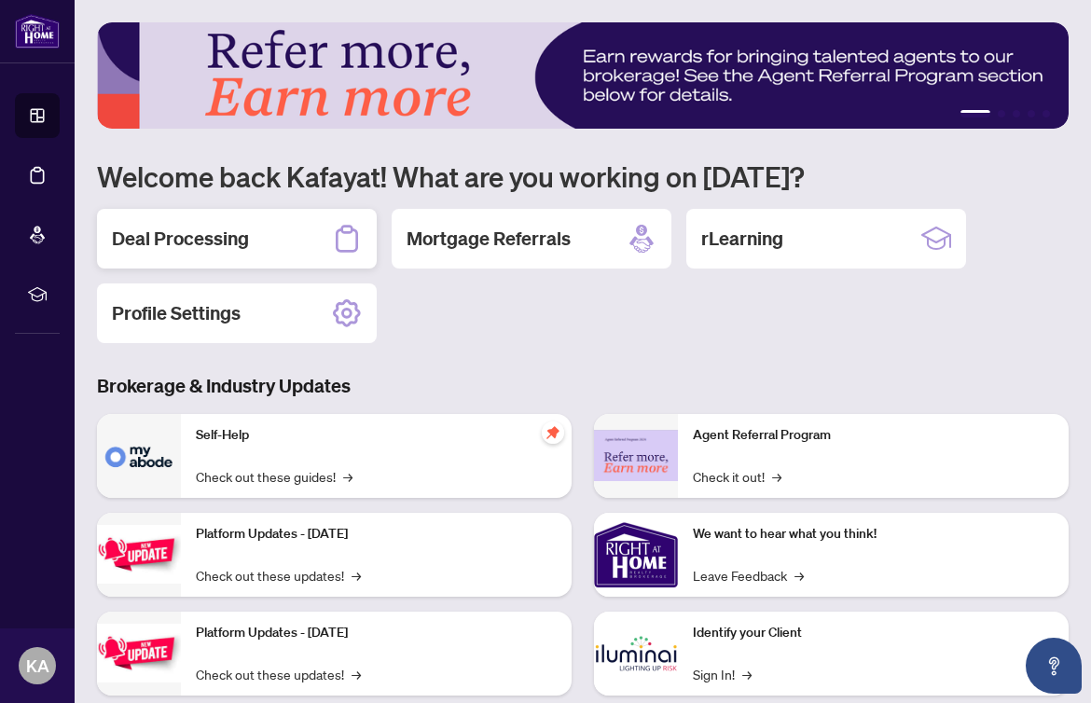
click at [231, 238] on h2 "Deal Processing" at bounding box center [180, 239] width 137 height 26
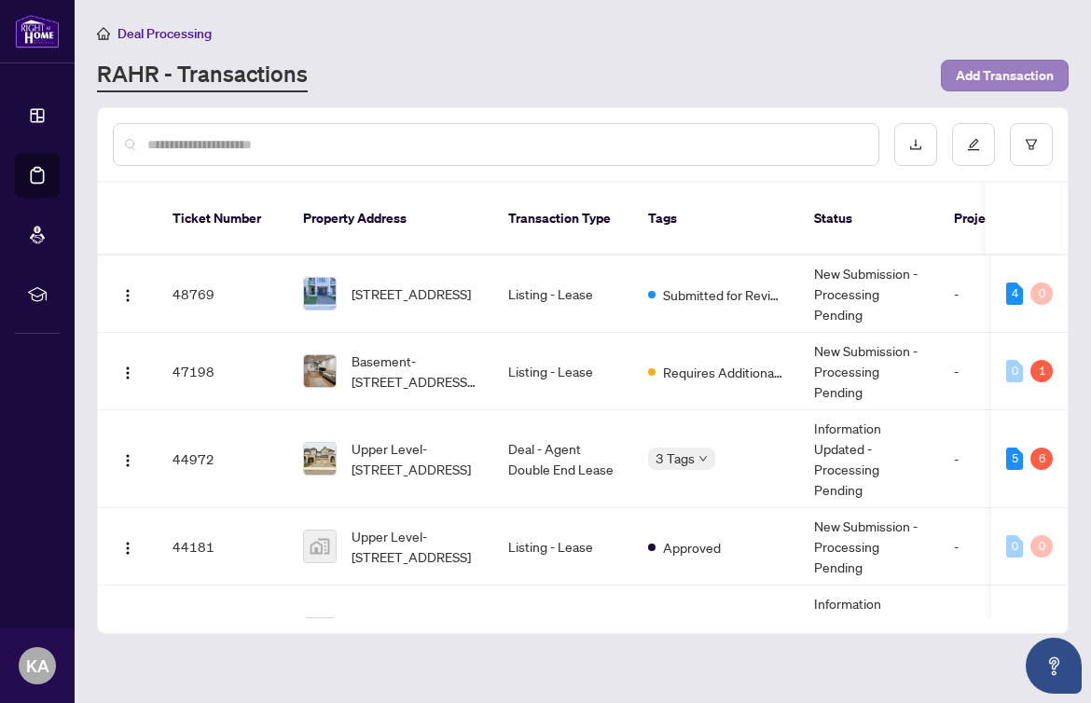
click at [1020, 72] on span "Add Transaction" at bounding box center [1005, 76] width 98 height 30
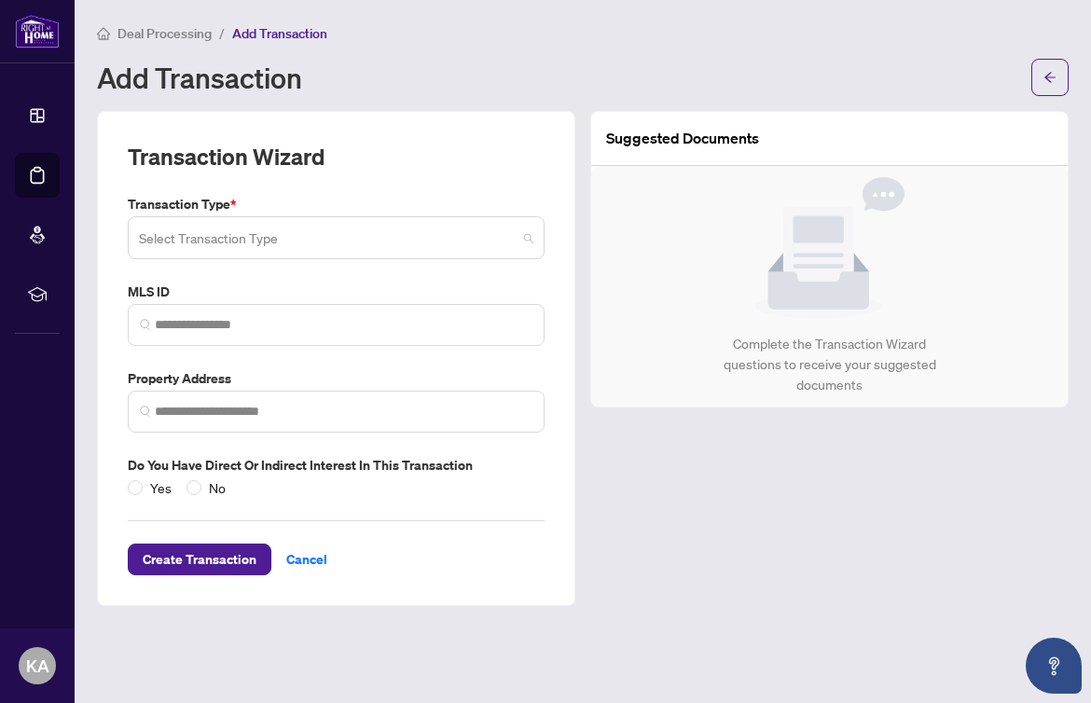
click at [483, 244] on input "search" at bounding box center [328, 240] width 378 height 41
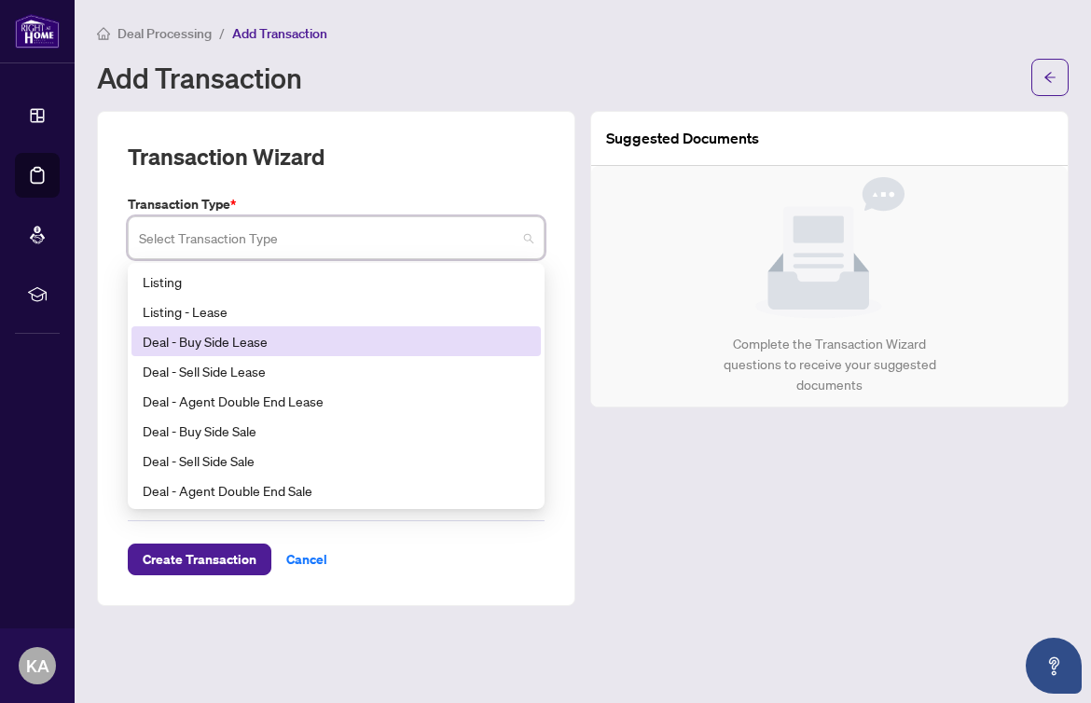
click at [275, 341] on div "Deal - Buy Side Lease" at bounding box center [336, 341] width 387 height 21
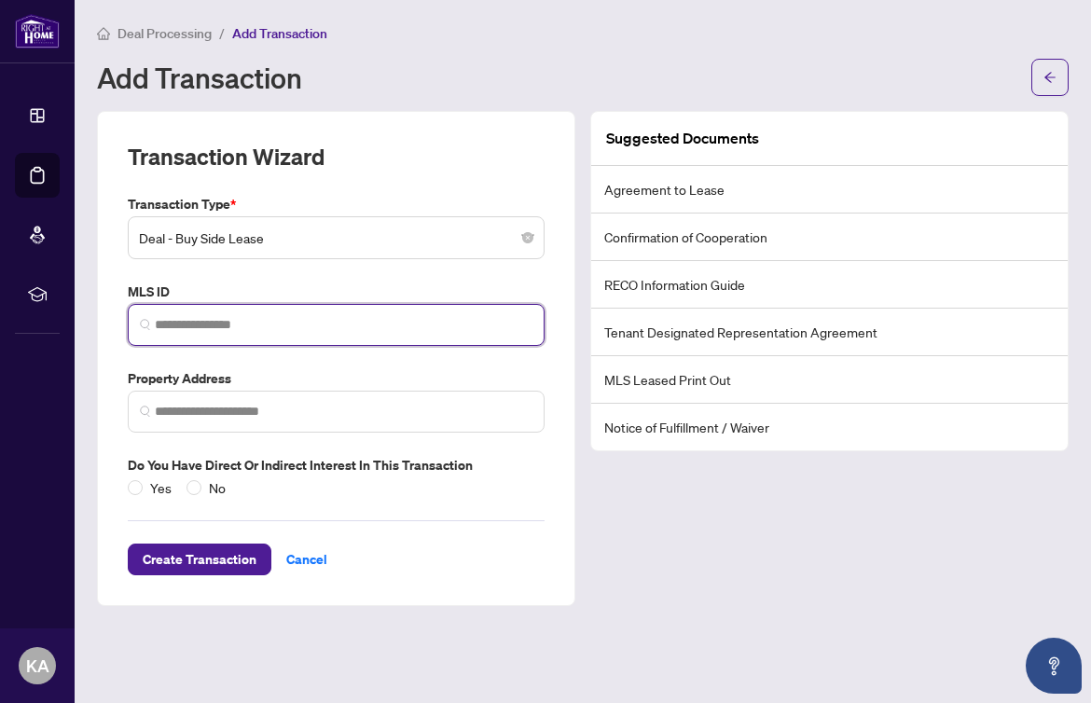
click at [247, 324] on input "search" at bounding box center [344, 325] width 378 height 20
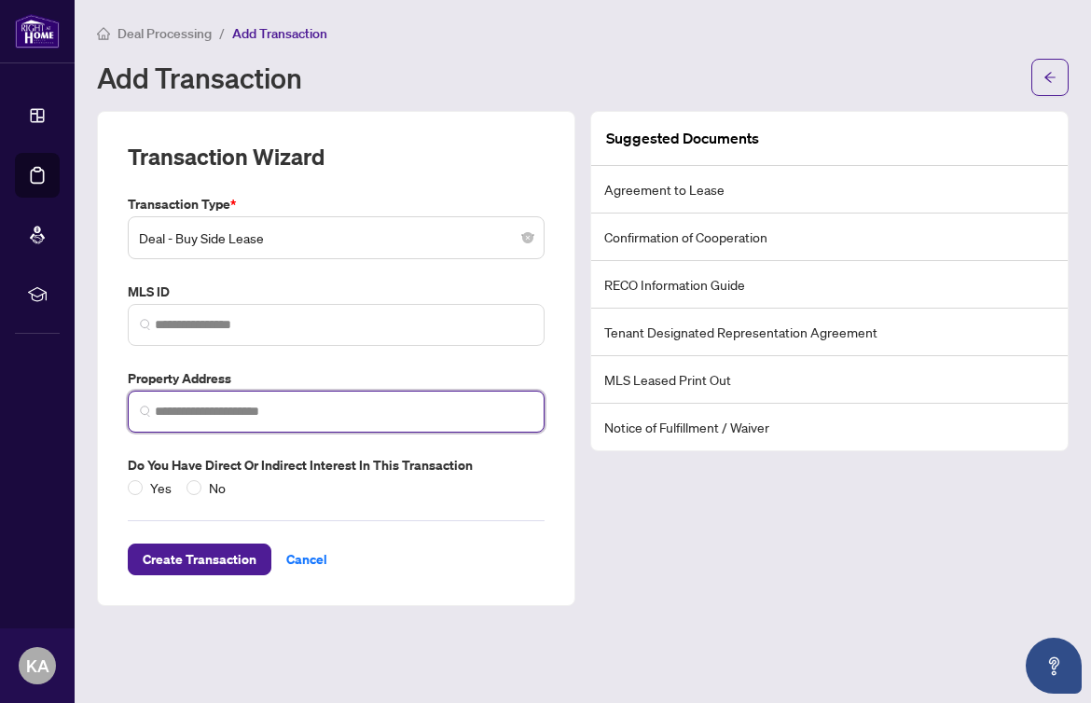
click at [356, 411] on input "search" at bounding box center [344, 412] width 378 height 20
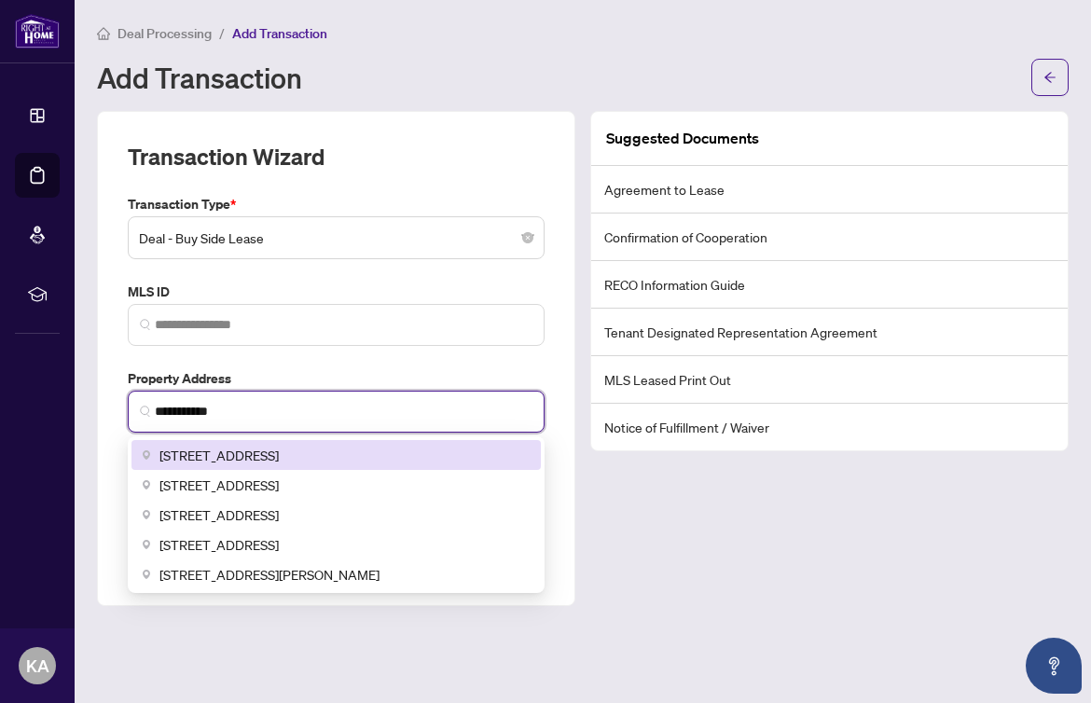
drag, startPoint x: 356, startPoint y: 411, endPoint x: 331, endPoint y: 455, distance: 50.5
click at [279, 455] on span "[STREET_ADDRESS]" at bounding box center [218, 455] width 119 height 21
type input "**********"
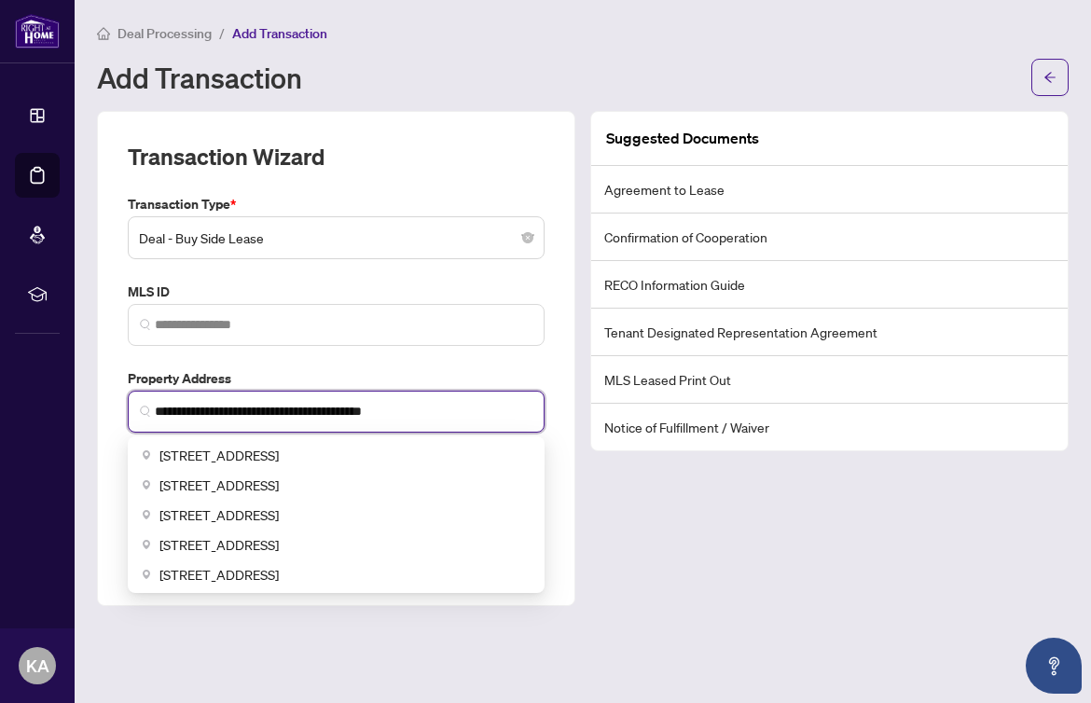
drag, startPoint x: 444, startPoint y: 407, endPoint x: 76, endPoint y: 391, distance: 367.8
click at [76, 392] on main "**********" at bounding box center [583, 351] width 1017 height 703
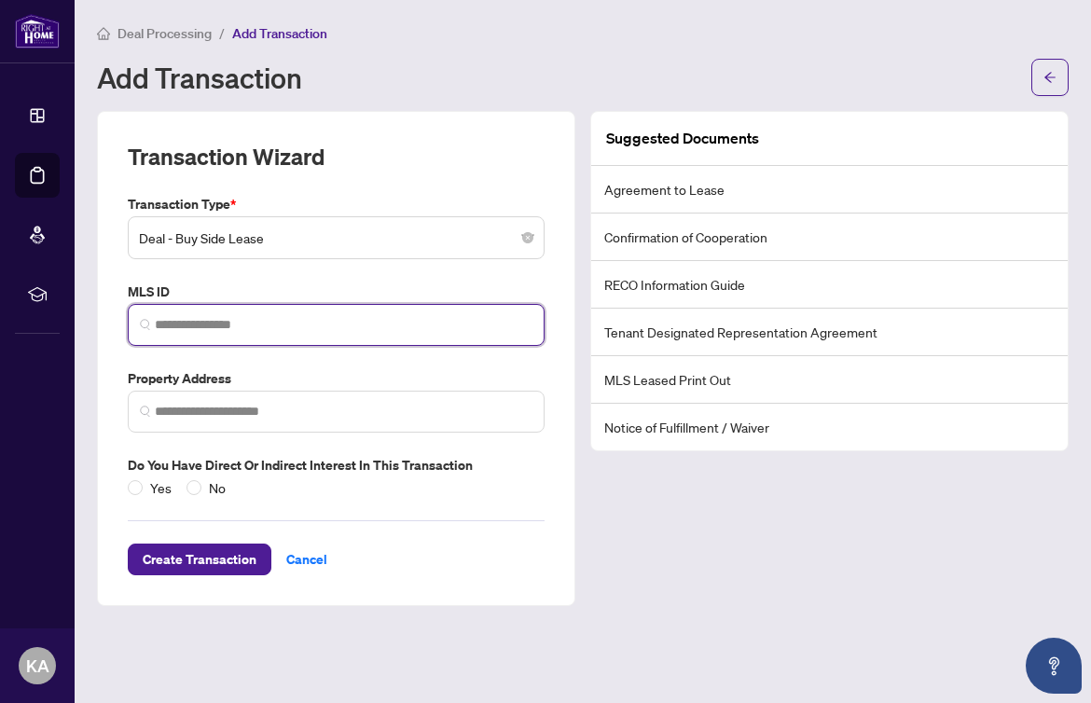
click at [201, 321] on input "search" at bounding box center [344, 325] width 378 height 20
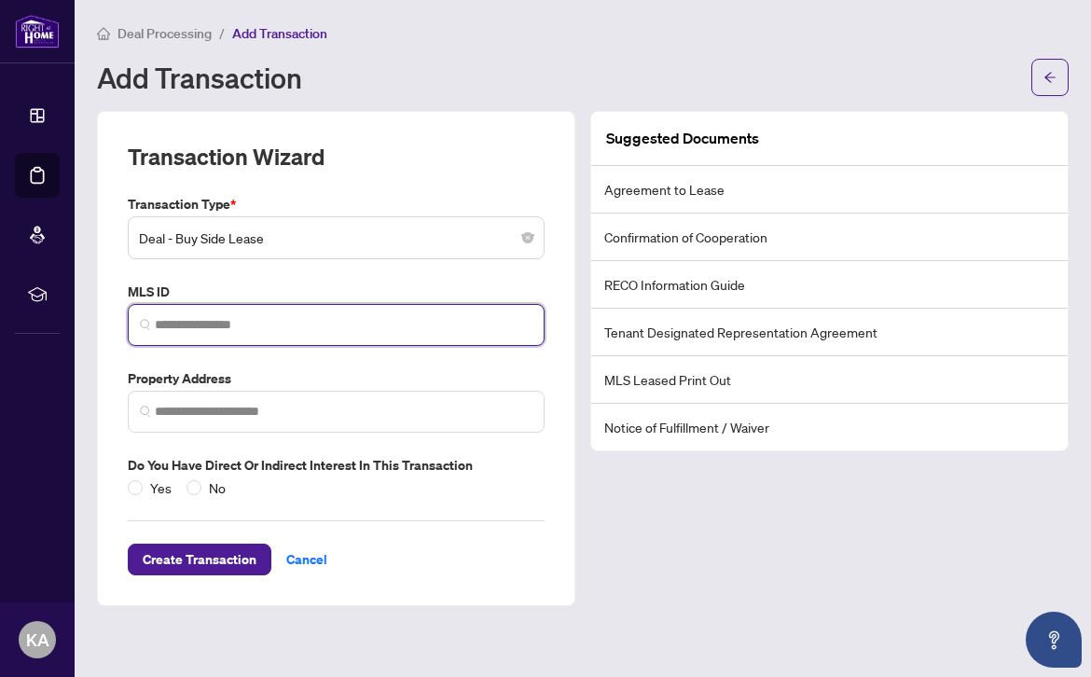
paste input "*********"
type input "*********"
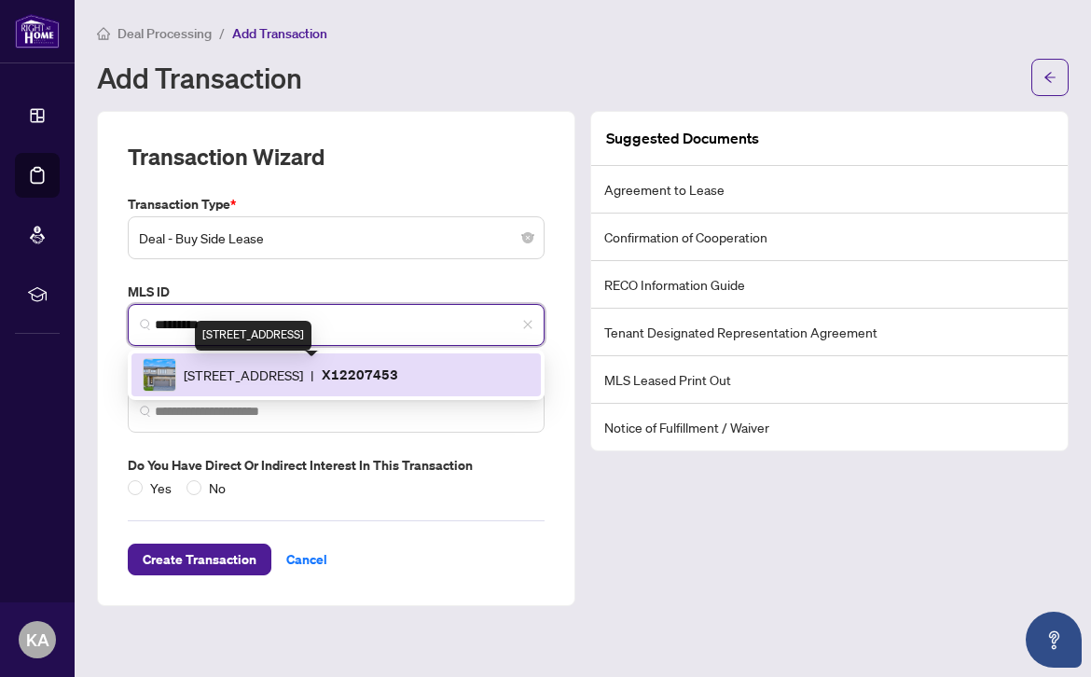
click at [249, 373] on span "[STREET_ADDRESS]" at bounding box center [243, 375] width 119 height 21
type input "**********"
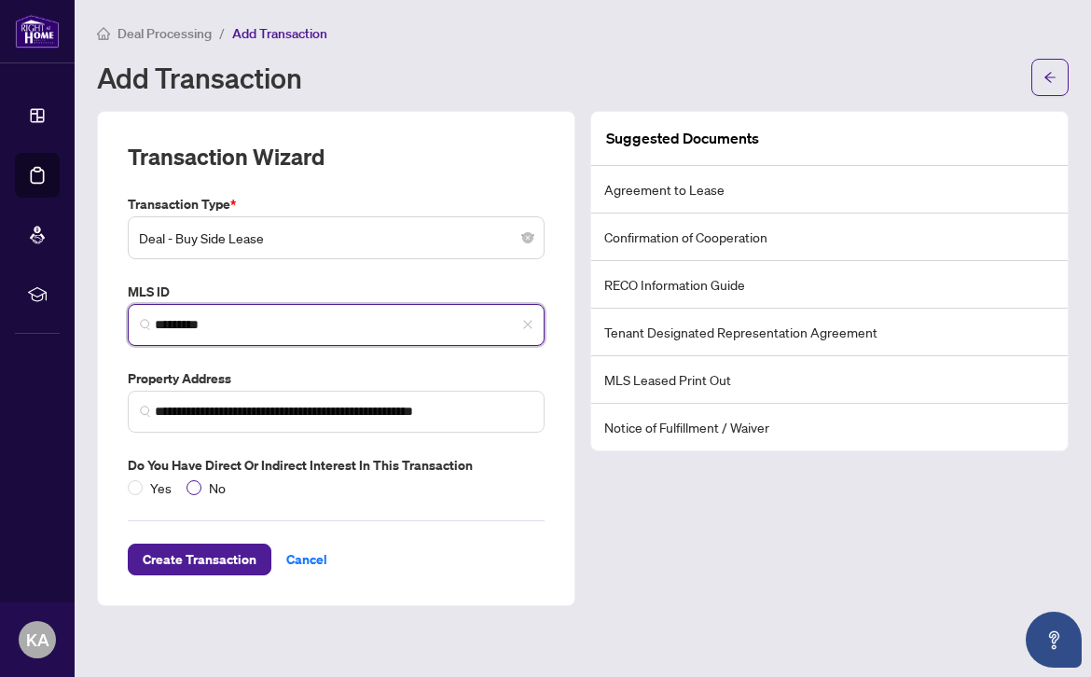
type input "*********"
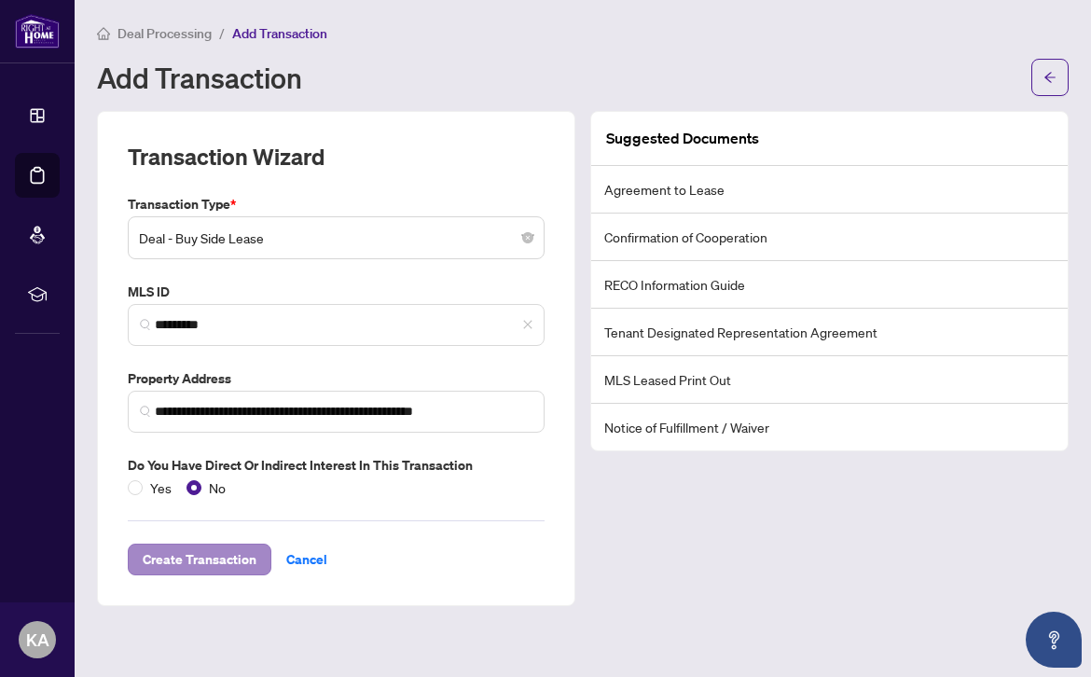
click at [212, 556] on span "Create Transaction" at bounding box center [200, 560] width 114 height 30
